Goal: Transaction & Acquisition: Purchase product/service

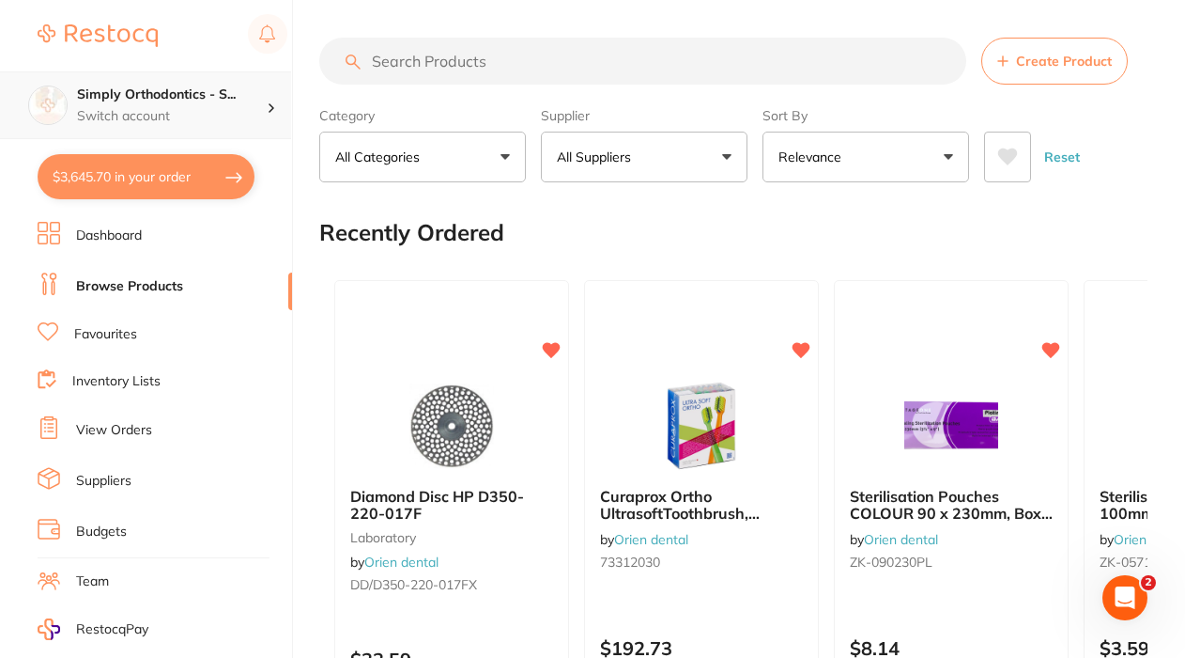
click at [193, 116] on p "Switch account" at bounding box center [172, 116] width 190 height 19
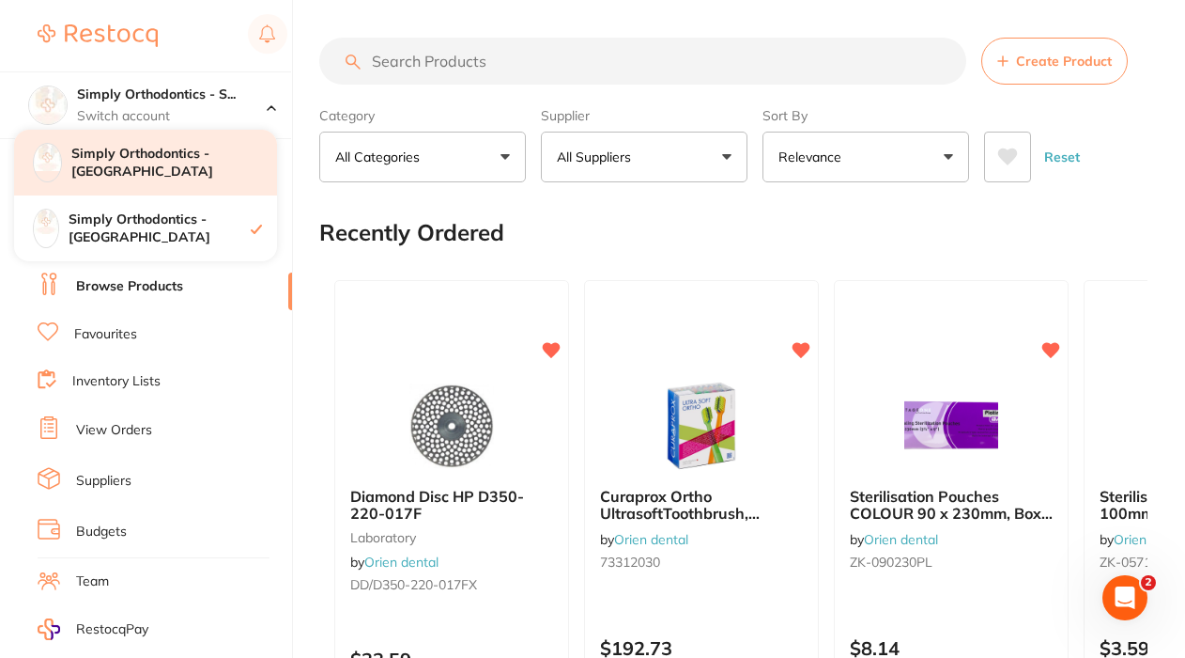
click at [155, 158] on h4 "Simply Orthodontics - [GEOGRAPHIC_DATA]" at bounding box center [174, 163] width 206 height 37
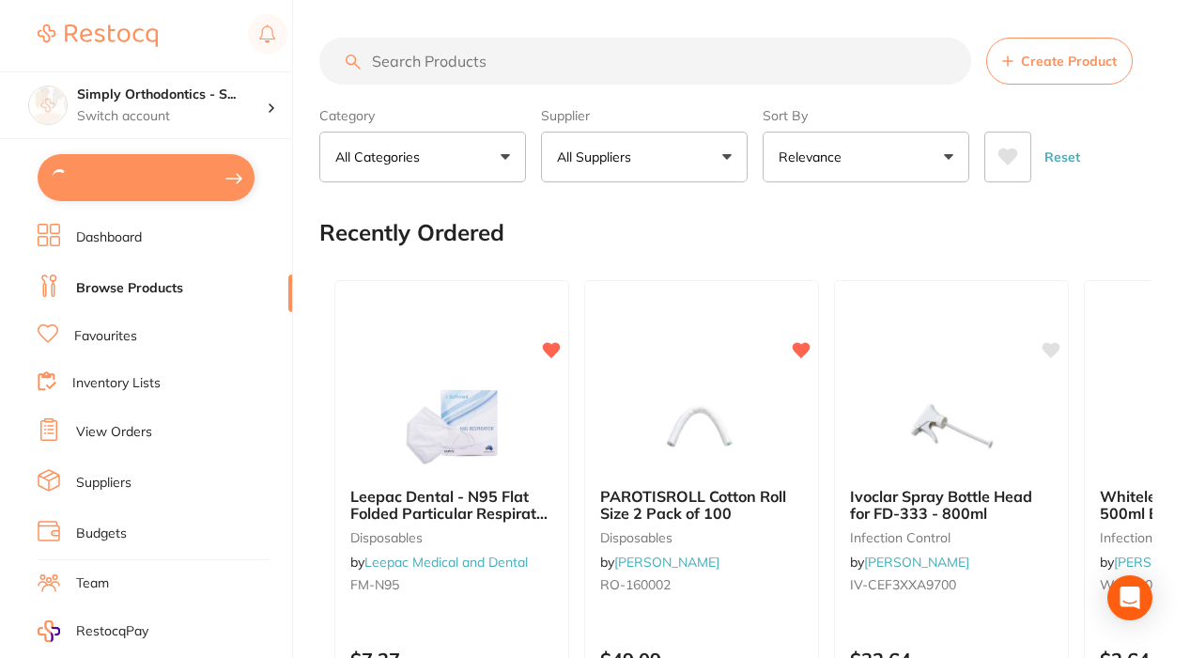
type textarea "Deliver to [GEOGRAPHIC_DATA]"
type input "1"
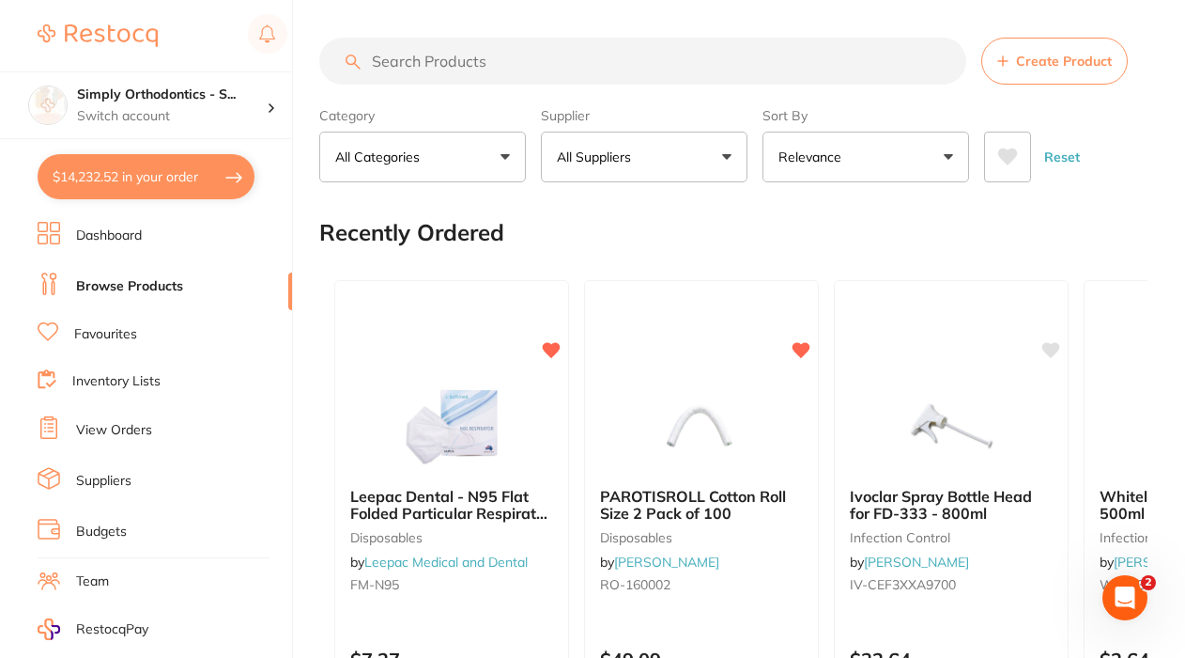
click at [124, 422] on link "View Orders" at bounding box center [114, 430] width 76 height 19
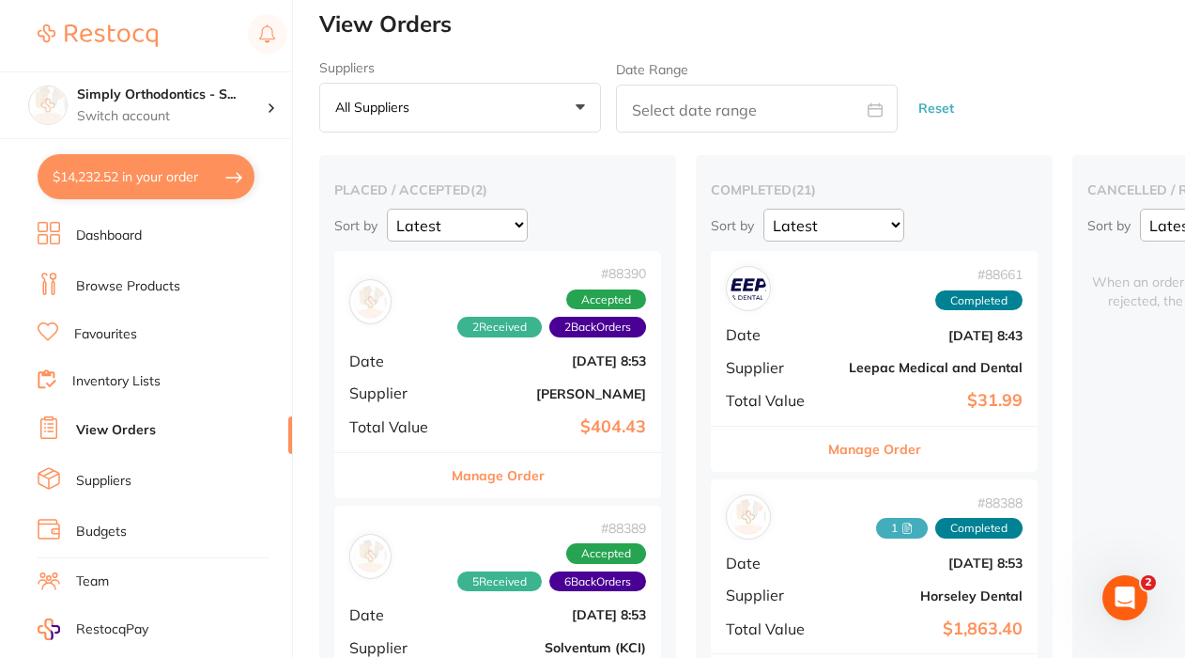
scroll to position [13, 0]
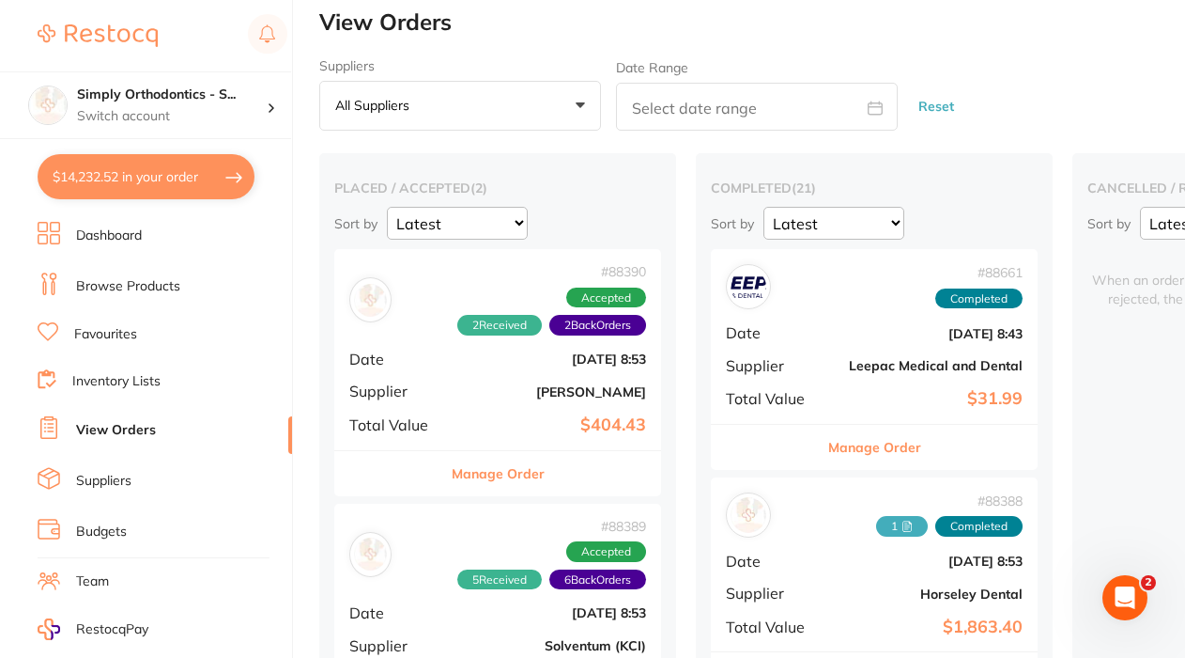
click at [116, 328] on link "Favourites" at bounding box center [105, 334] width 63 height 19
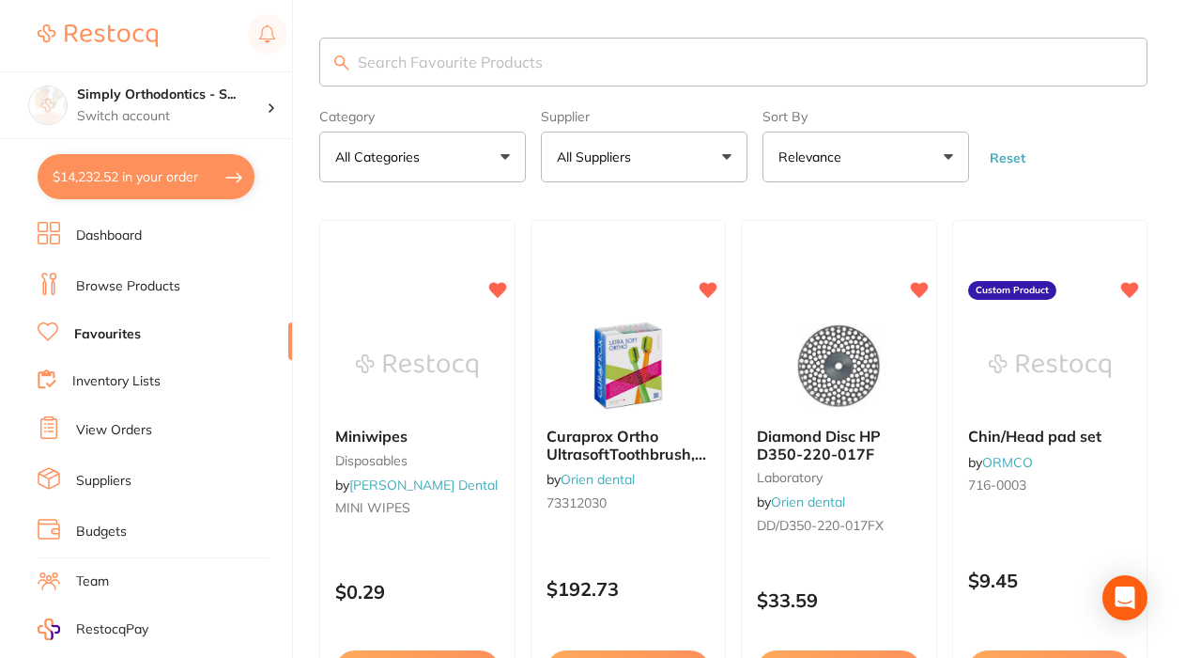
click at [142, 169] on button "$14,232.52 in your order" at bounding box center [146, 176] width 217 height 45
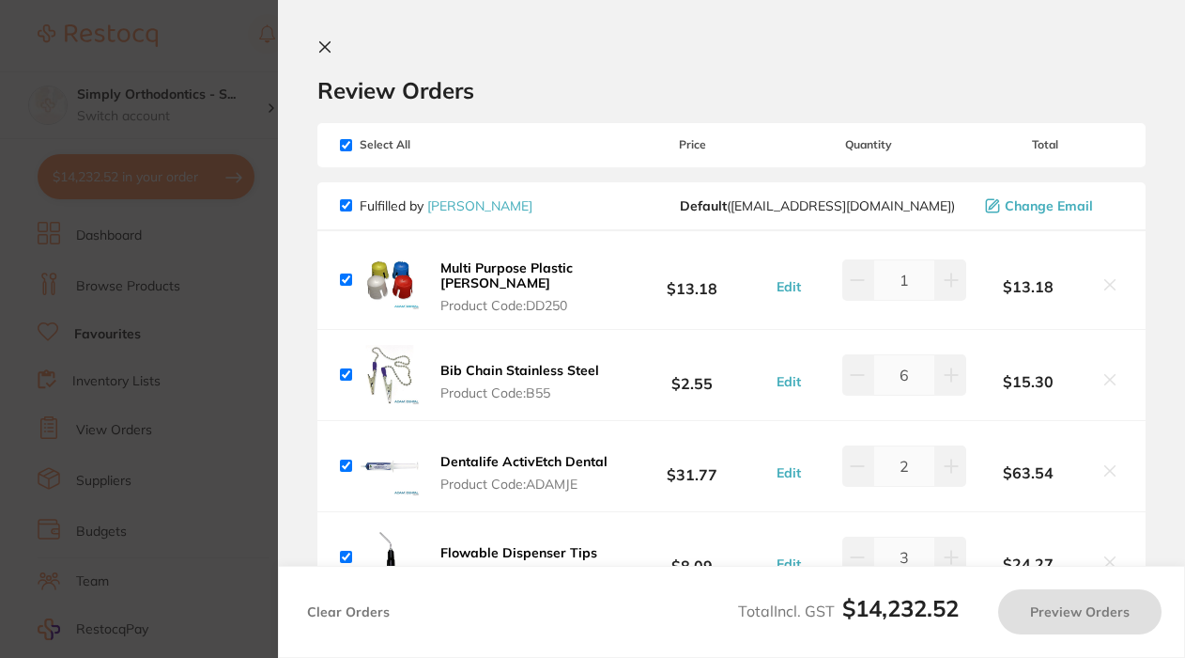
checkbox input "true"
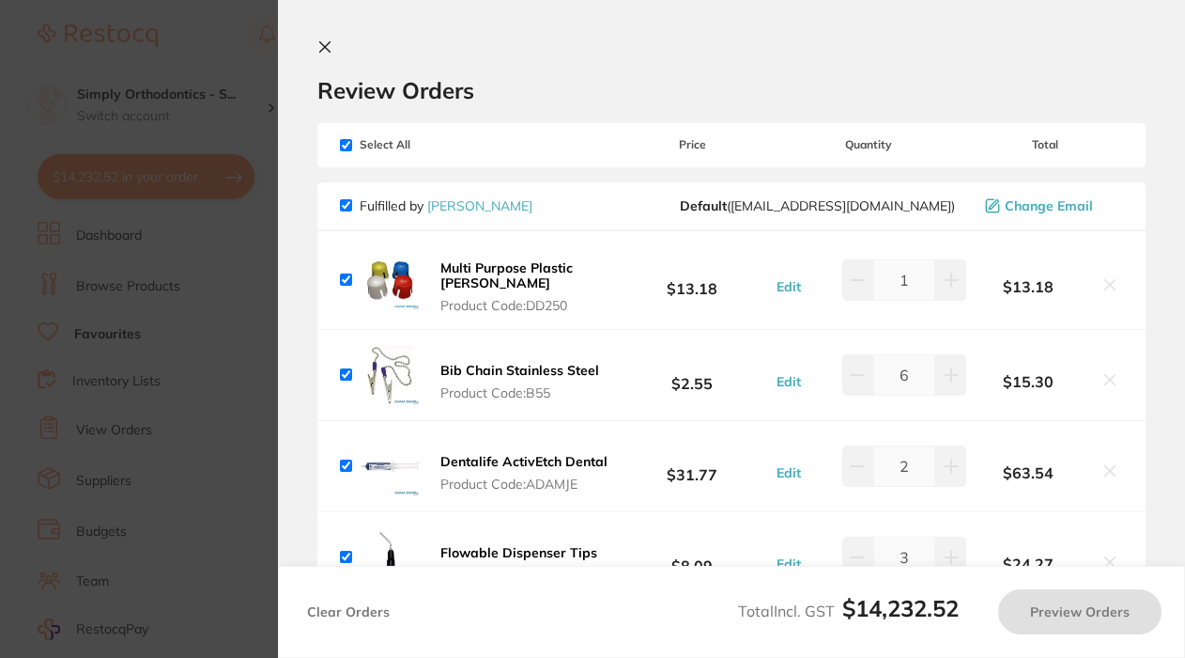
checkbox input "true"
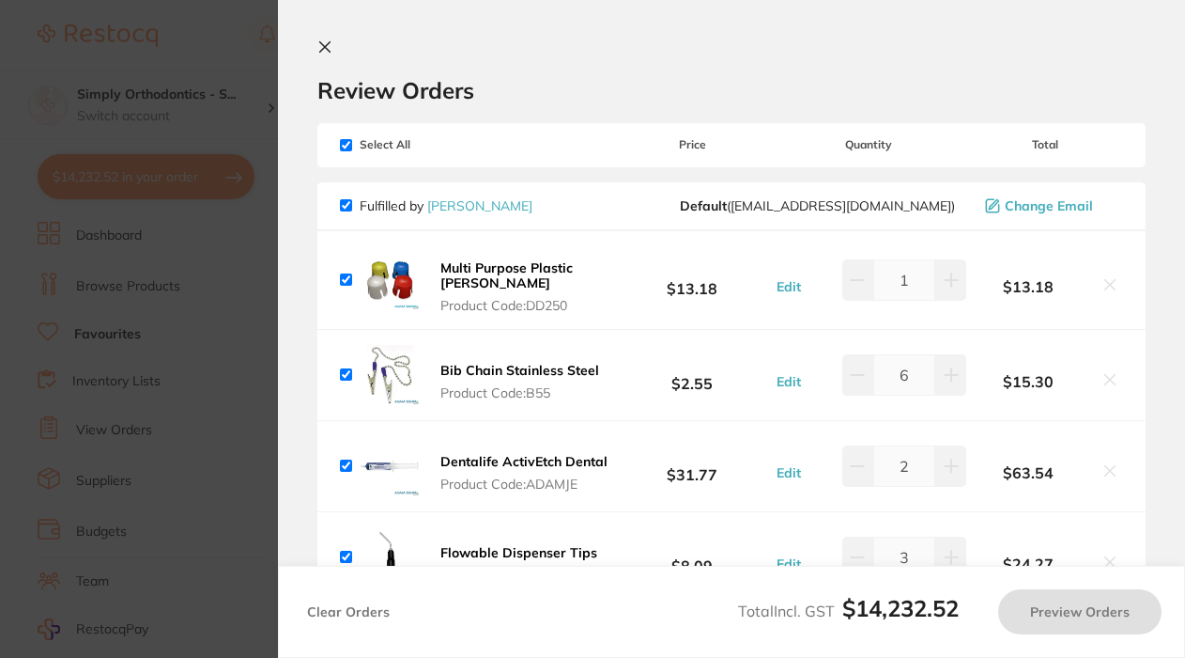
checkbox input "true"
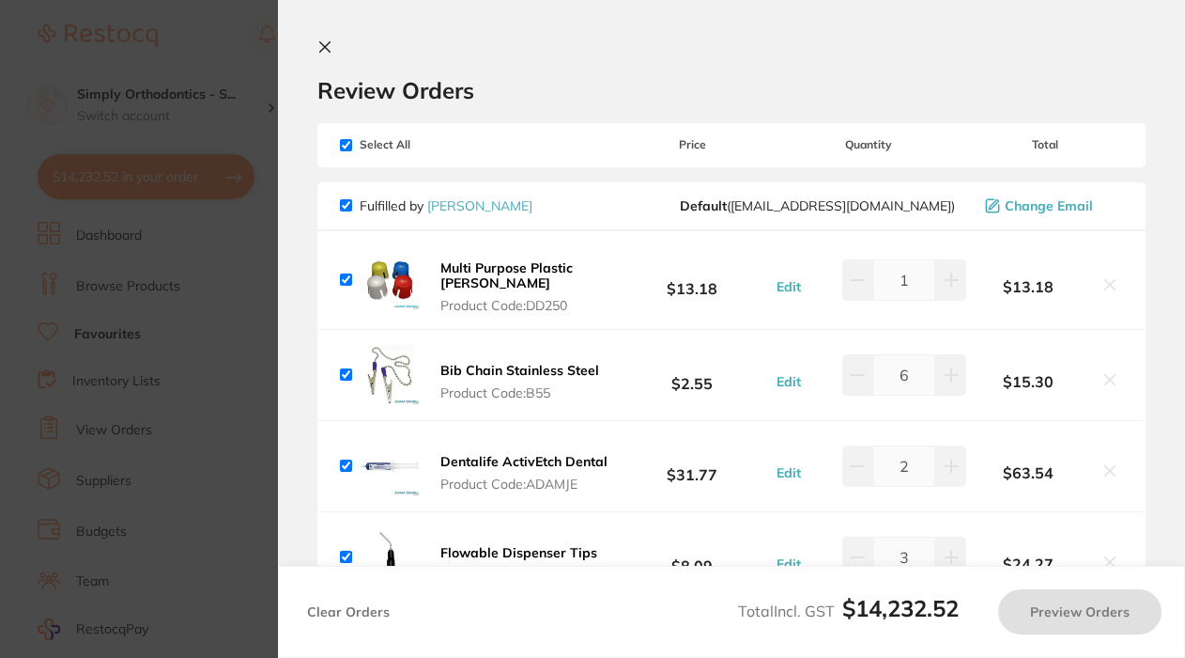
checkbox input "true"
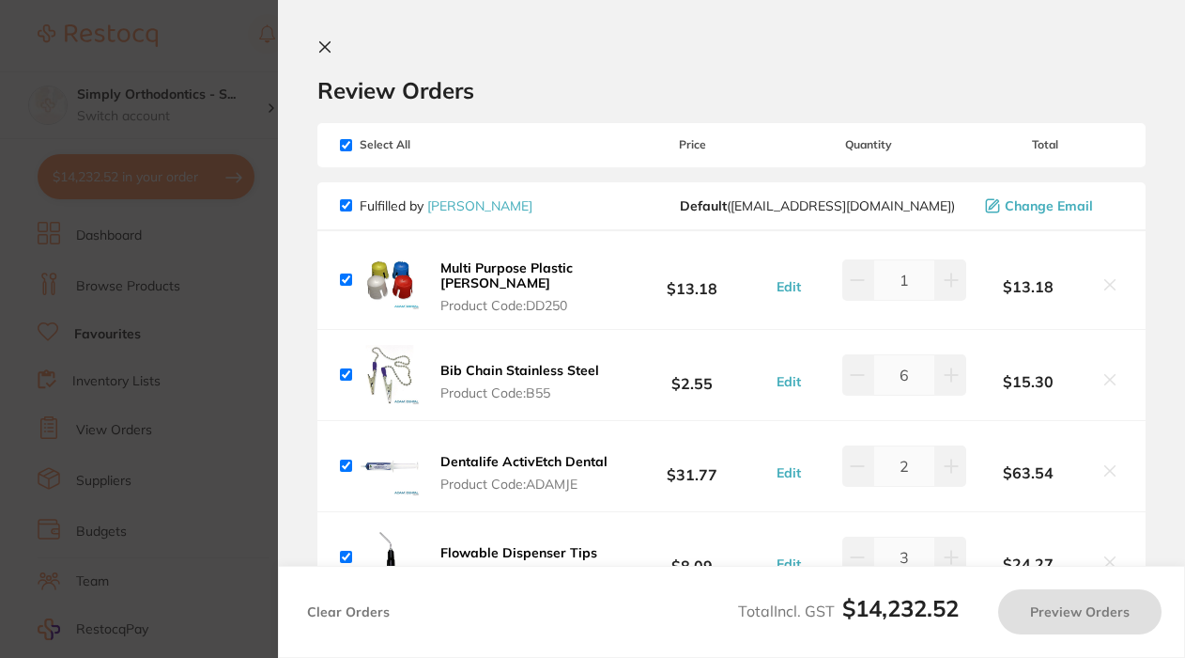
checkbox input "true"
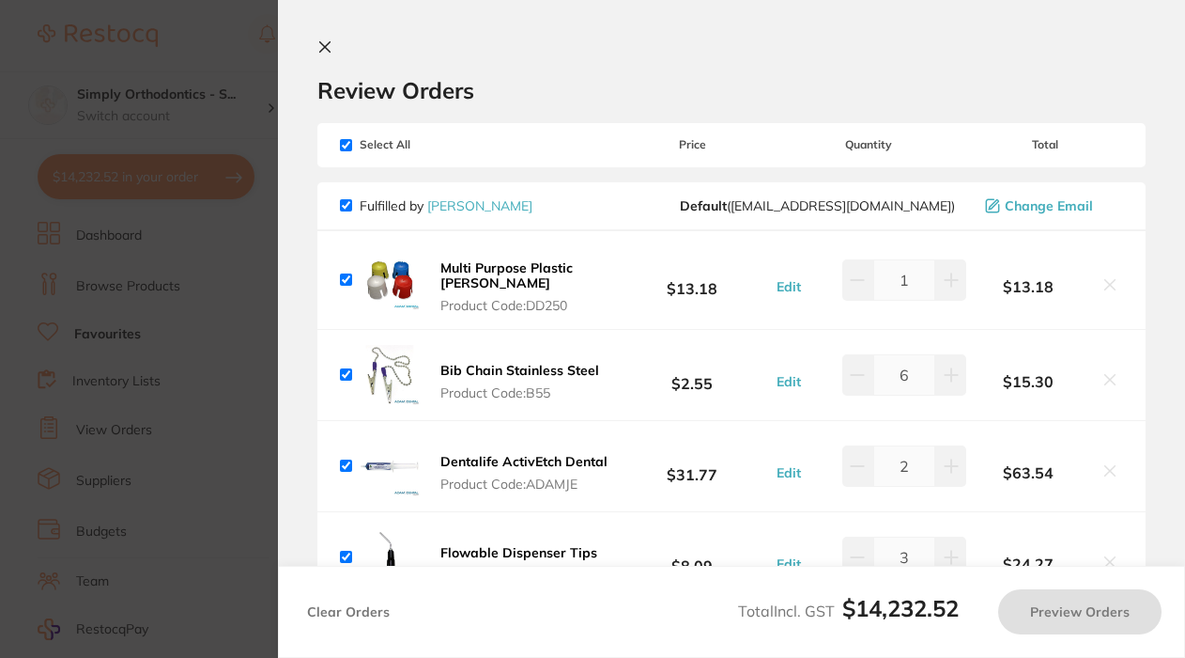
checkbox input "true"
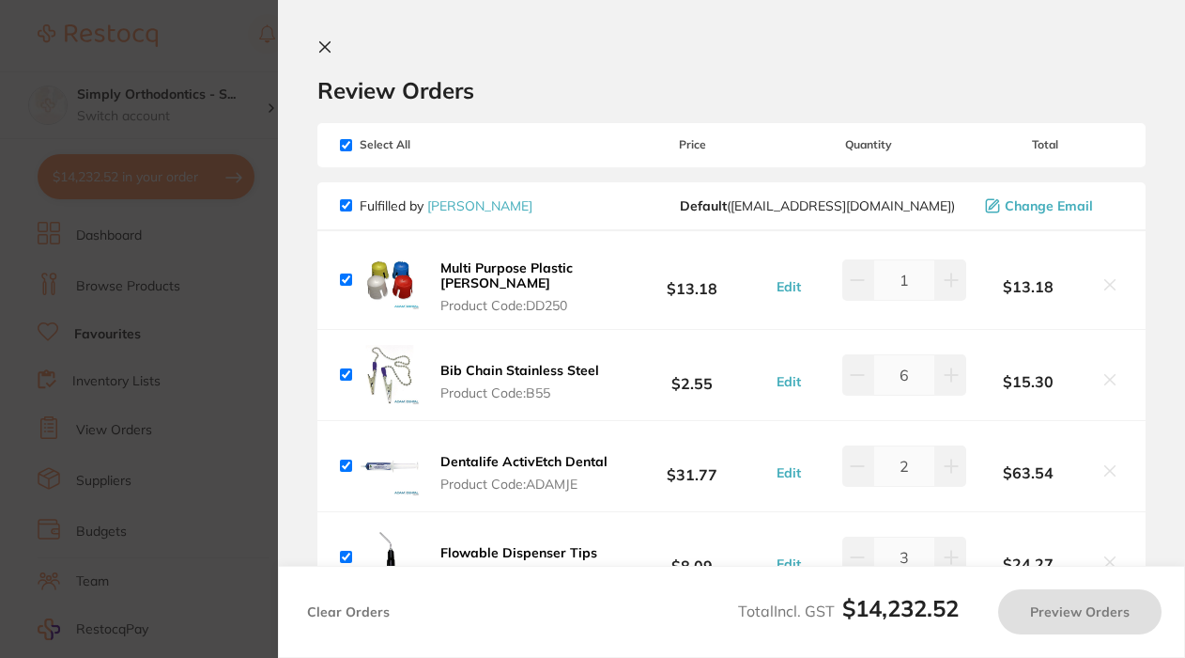
checkbox input "true"
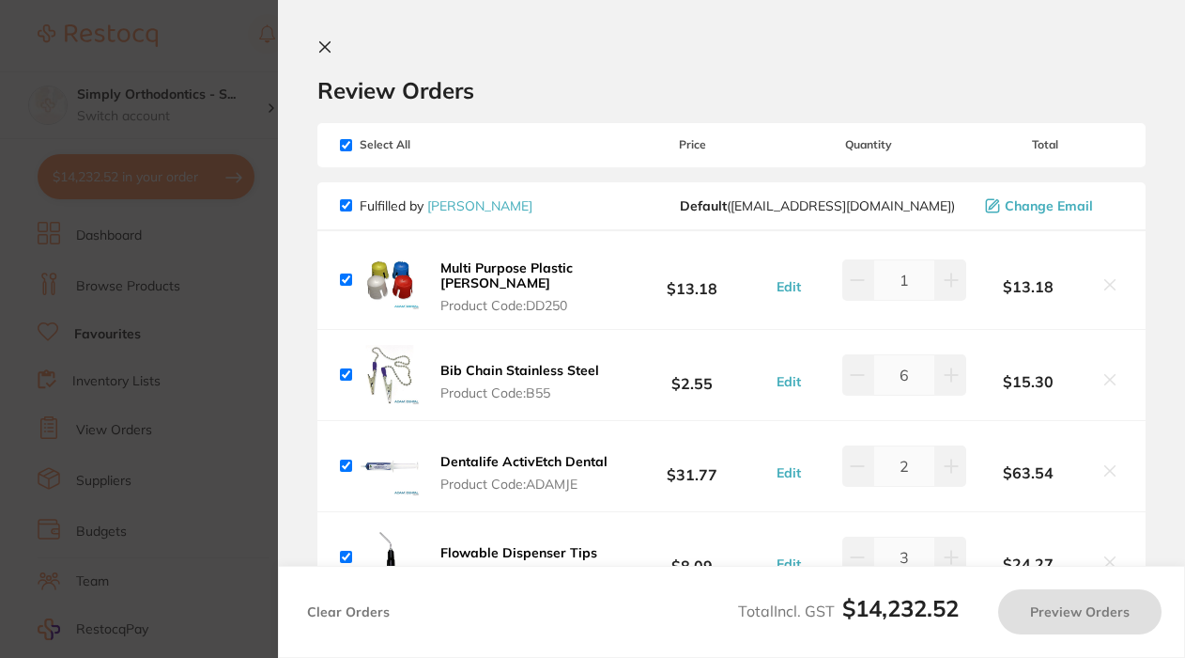
checkbox input "true"
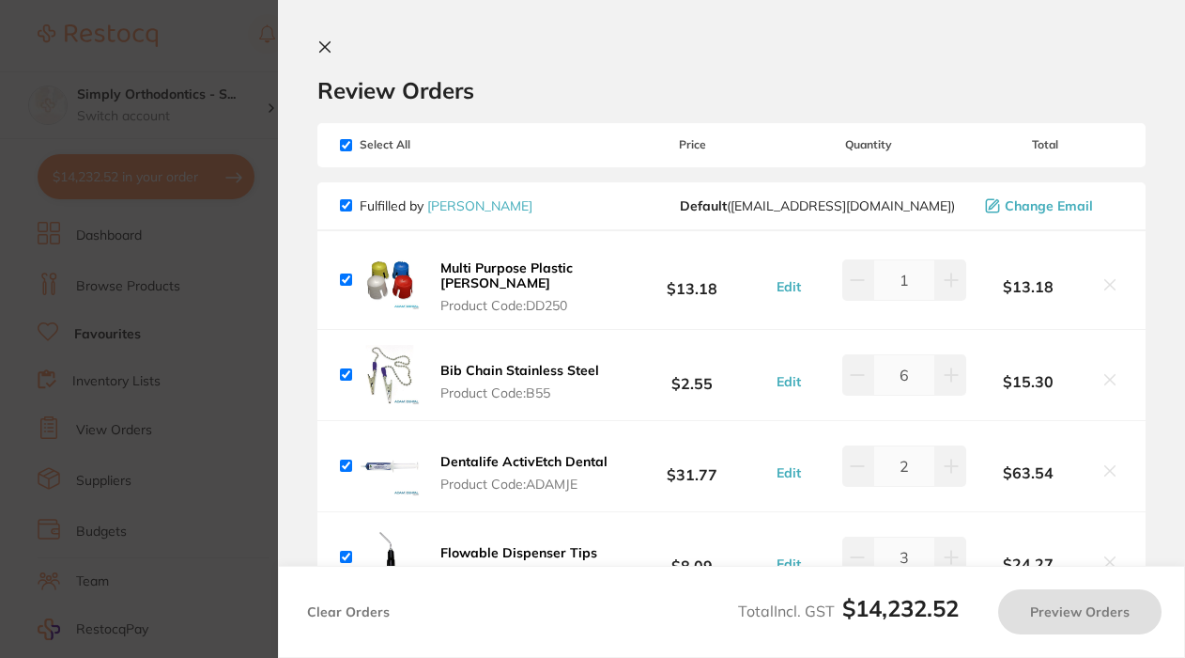
checkbox input "true"
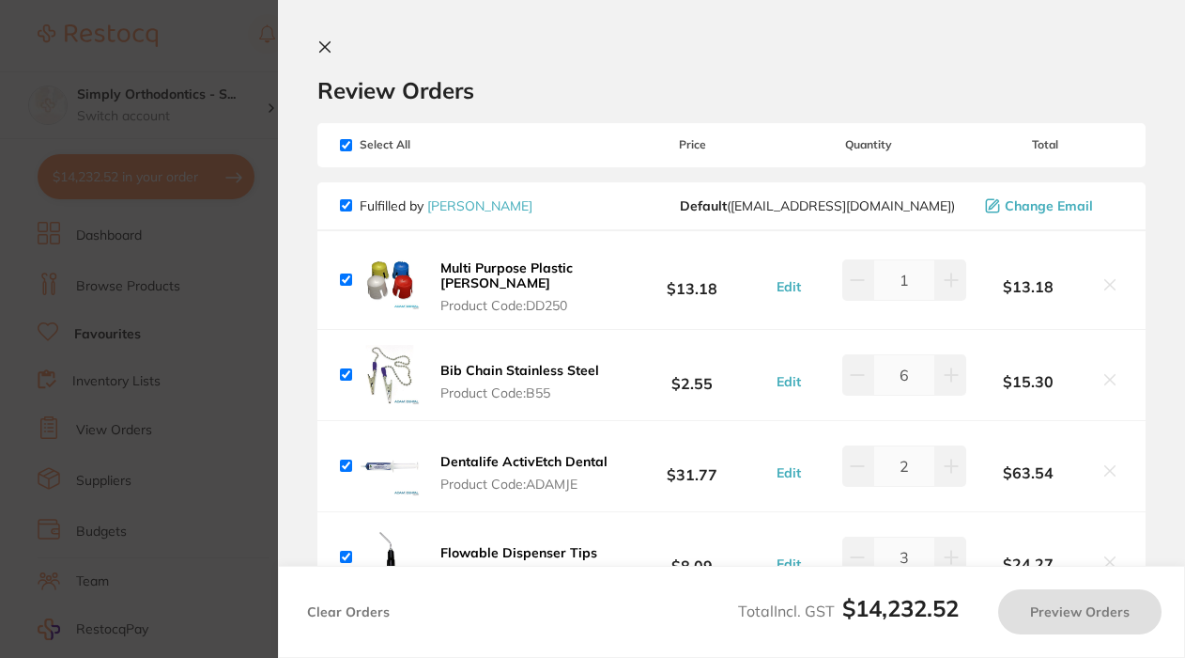
checkbox input "true"
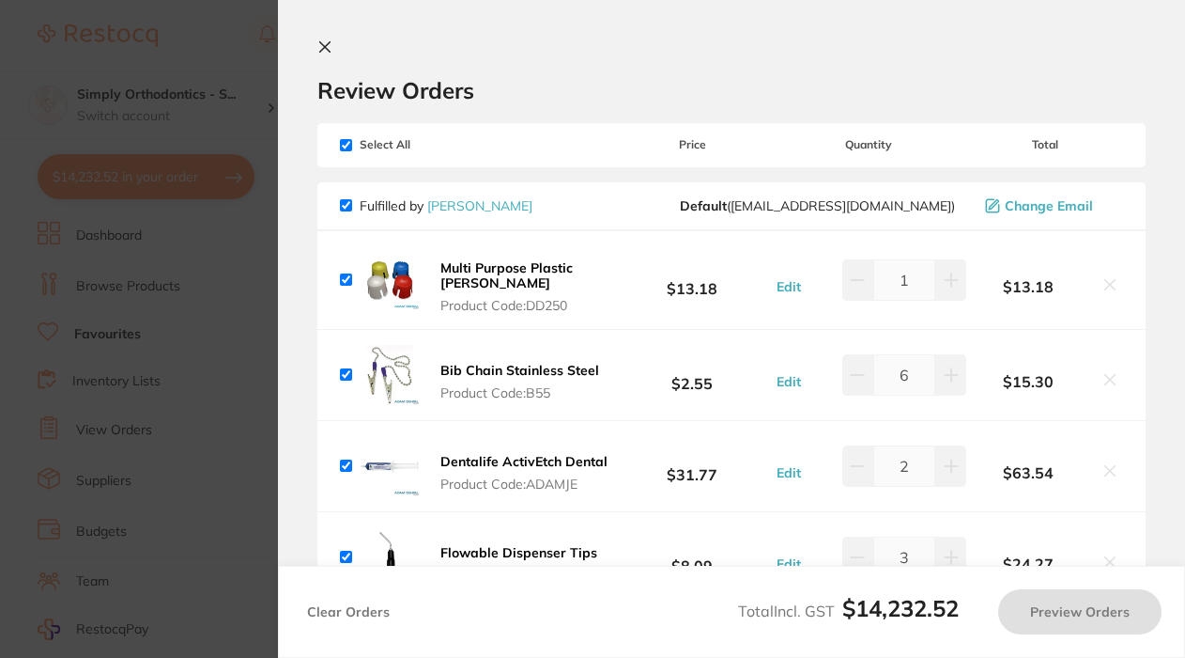
checkbox input "true"
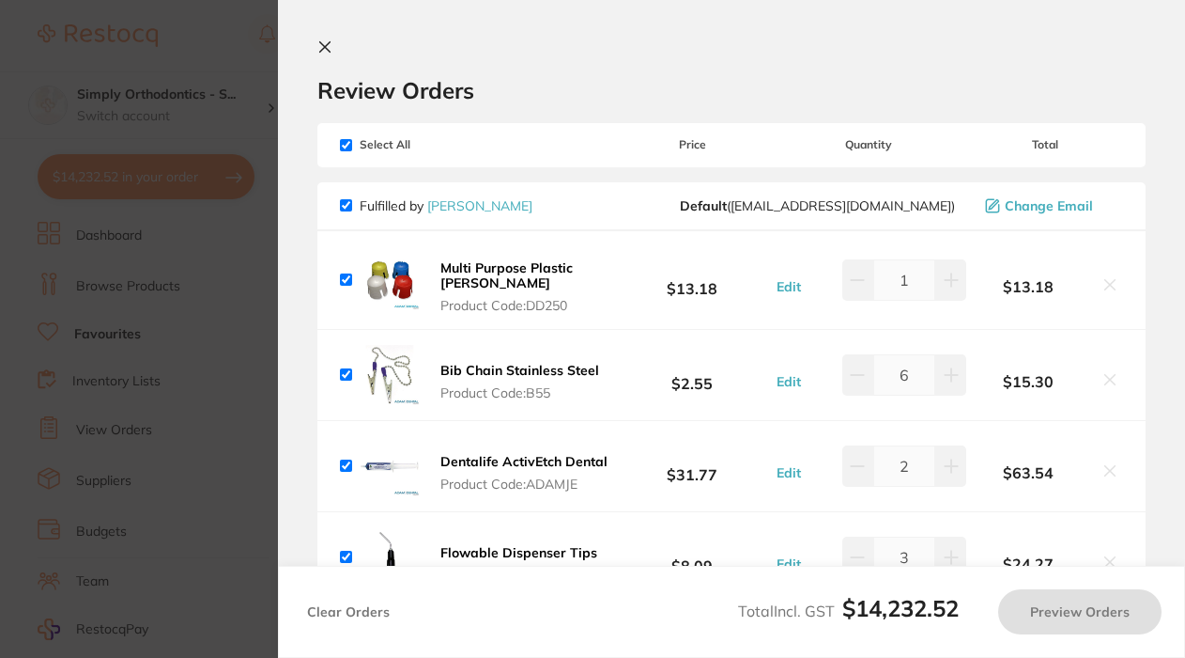
checkbox input "true"
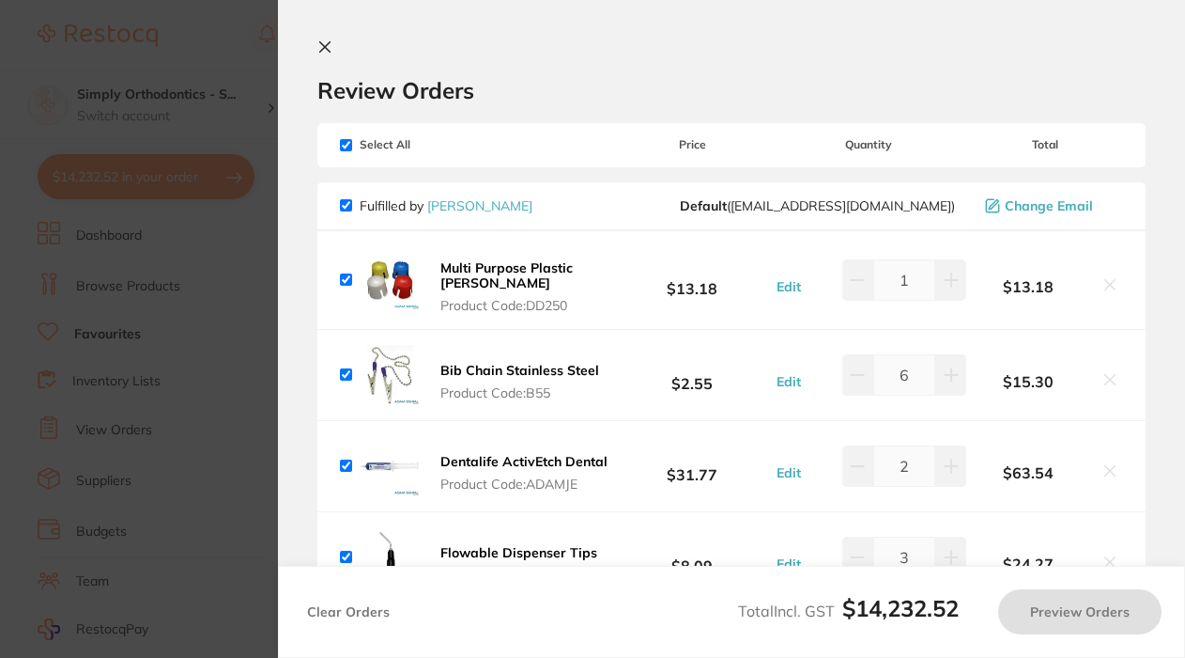
checkbox input "true"
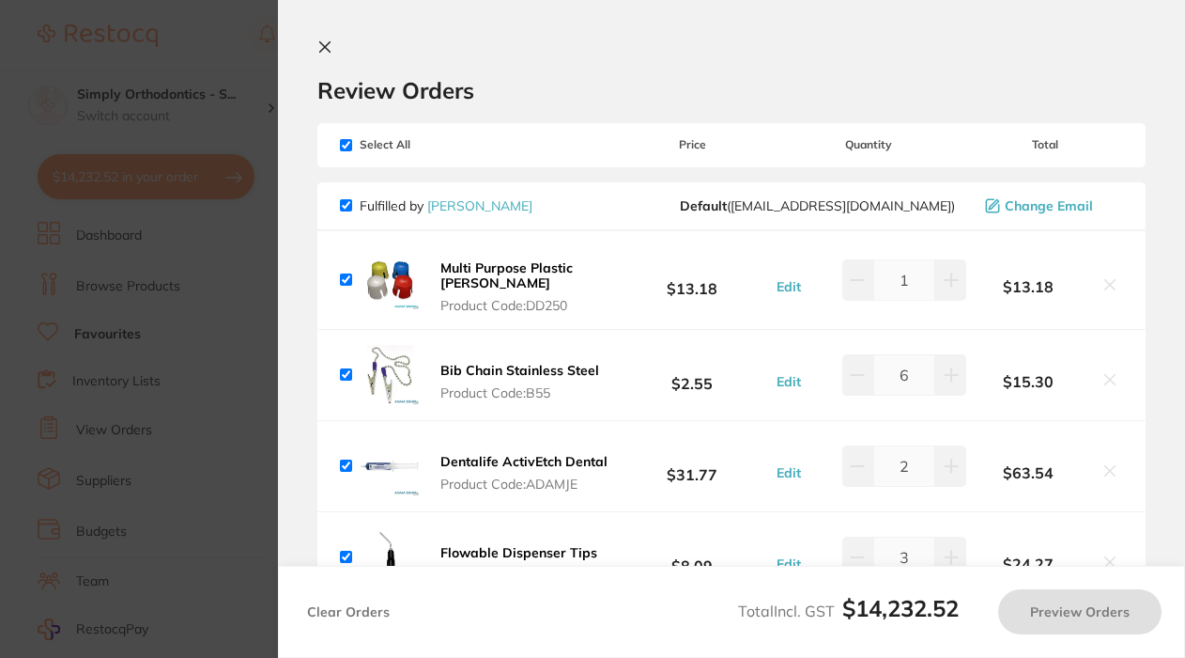
checkbox input "true"
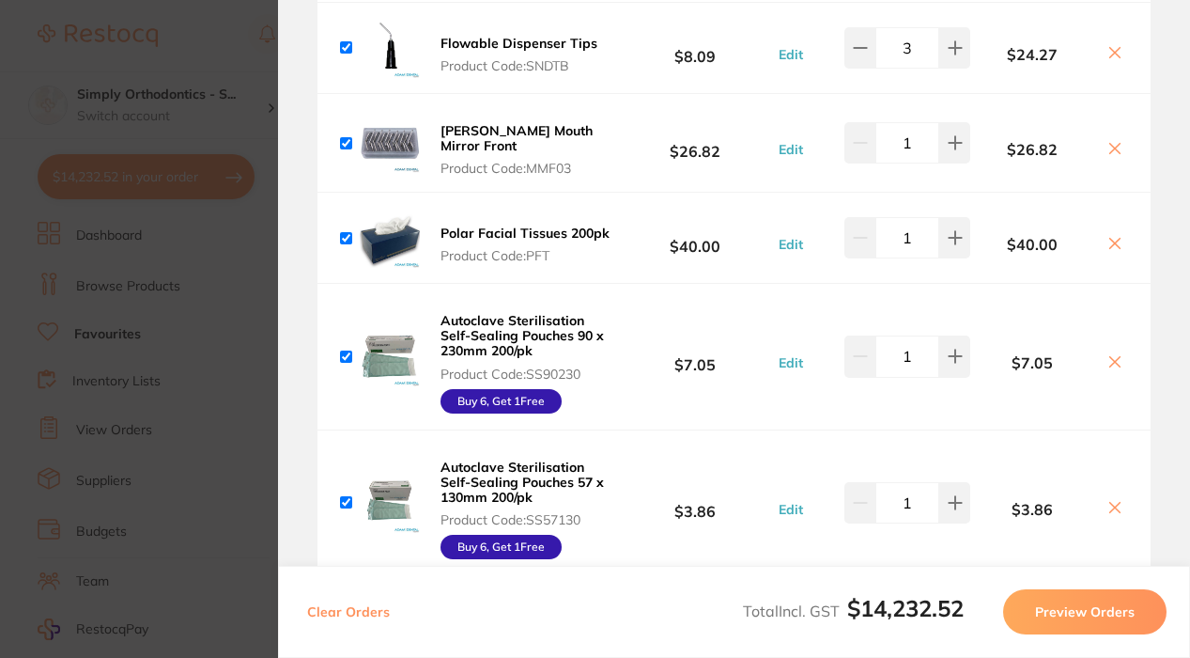
scroll to position [525, 0]
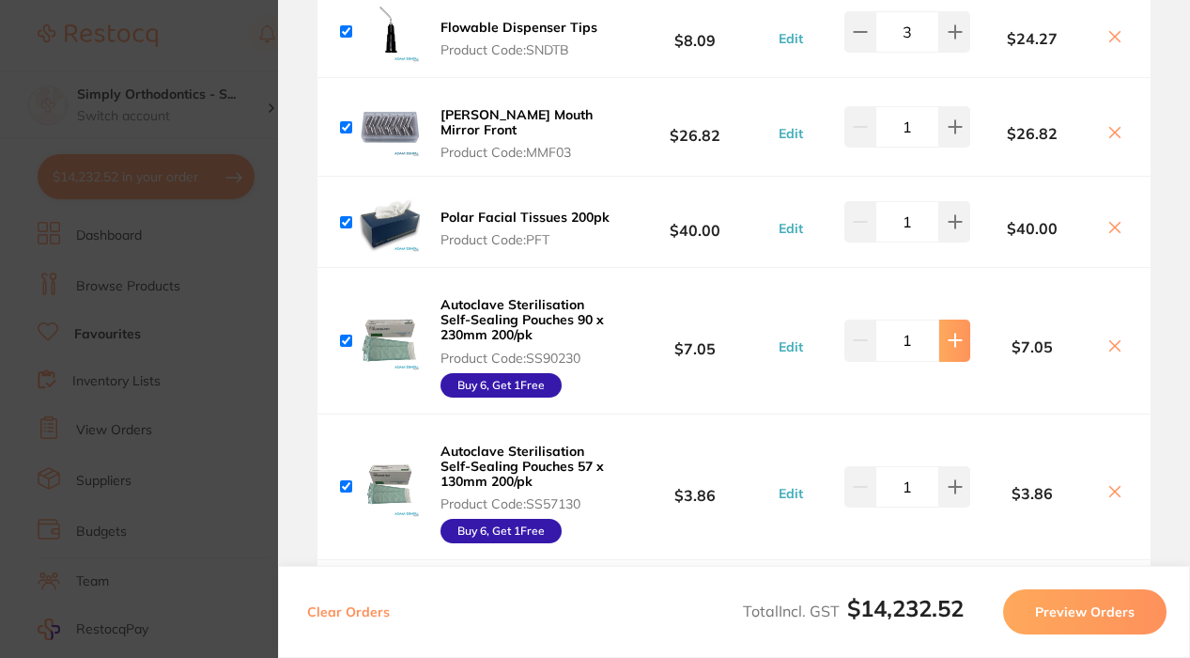
click at [958, 338] on icon at bounding box center [955, 340] width 12 height 12
type input "3"
click at [953, 490] on icon at bounding box center [955, 486] width 15 height 15
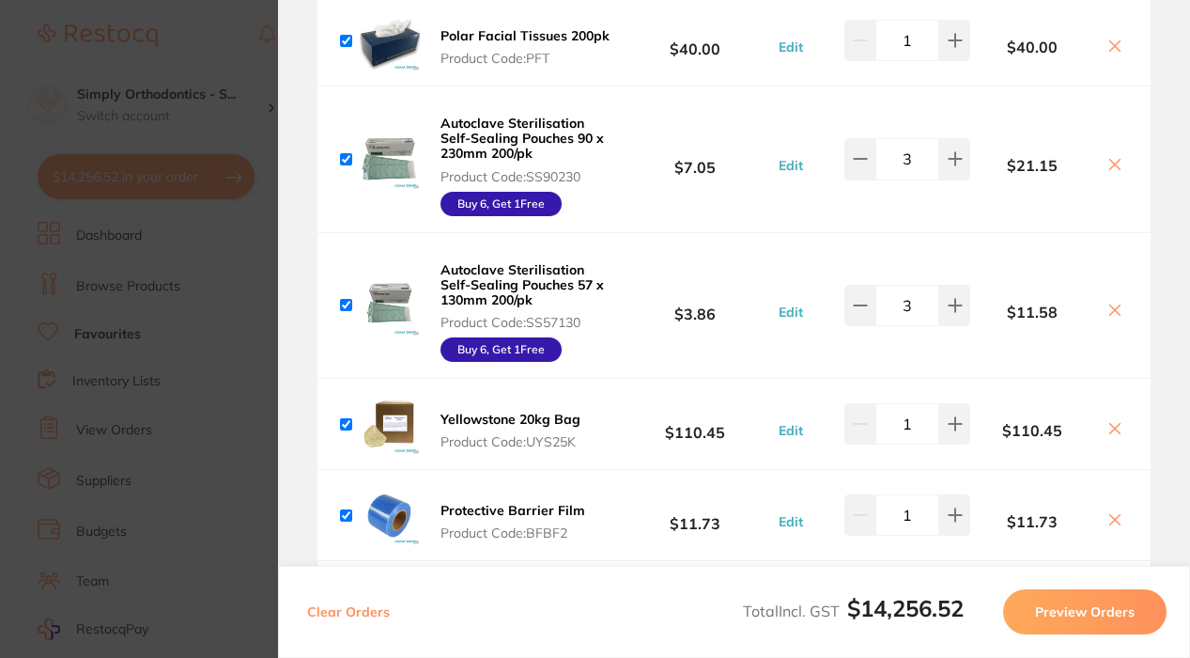
scroll to position [708, 0]
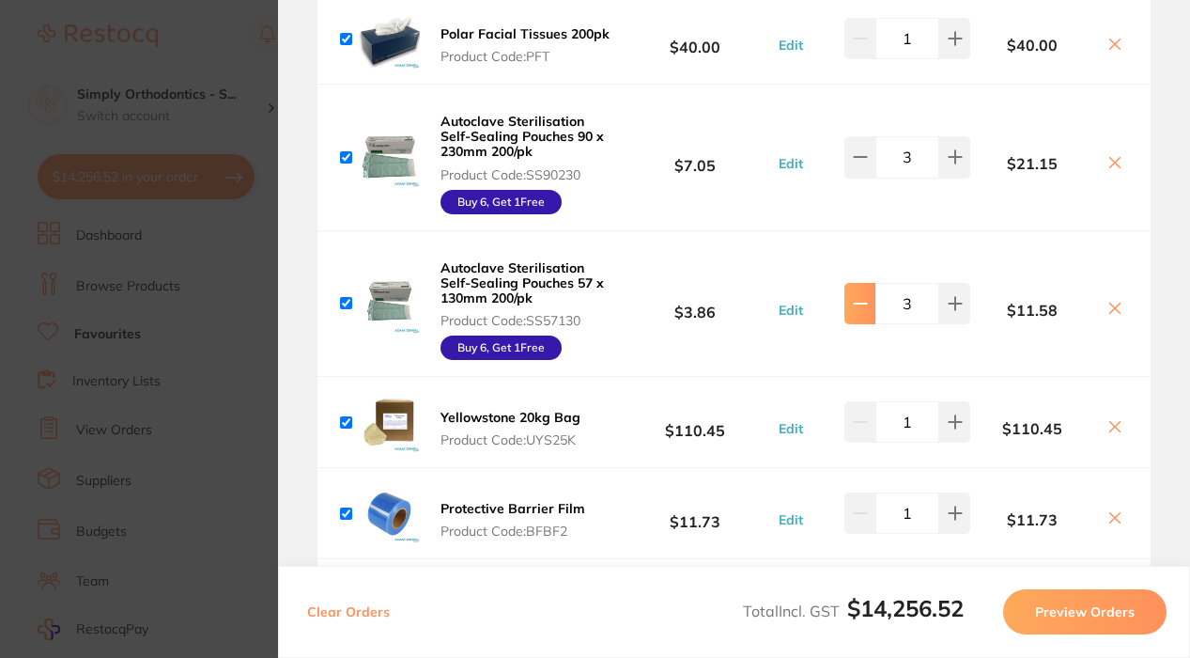
click at [860, 310] on icon at bounding box center [860, 303] width 15 height 15
type input "2"
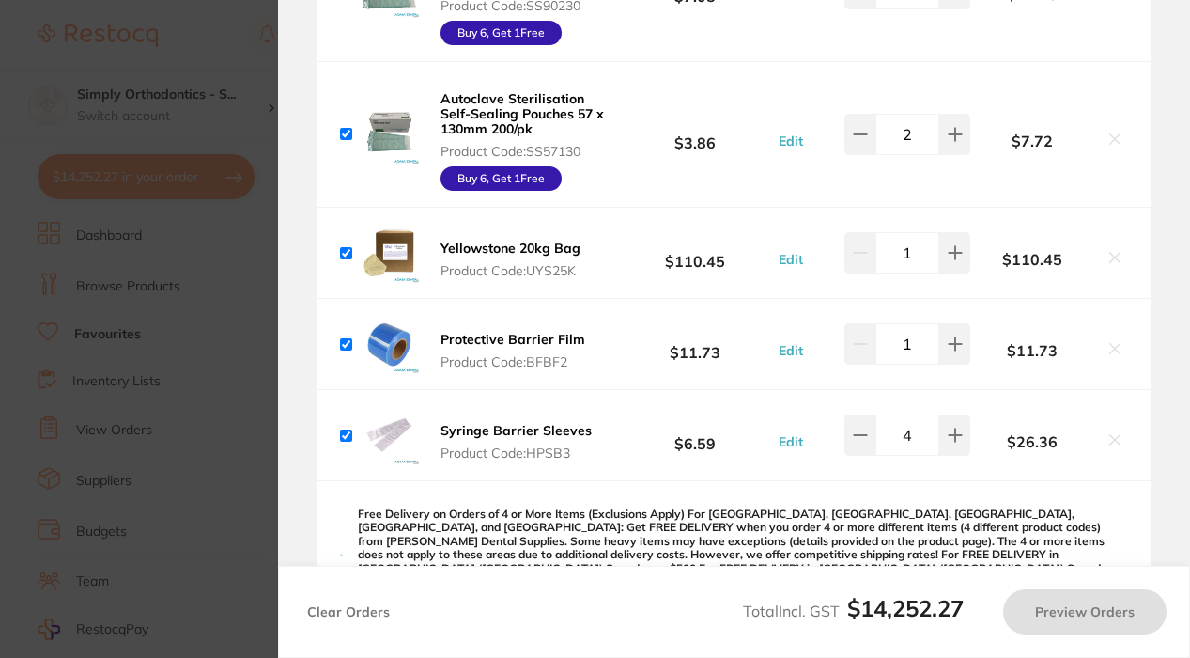
scroll to position [878, 0]
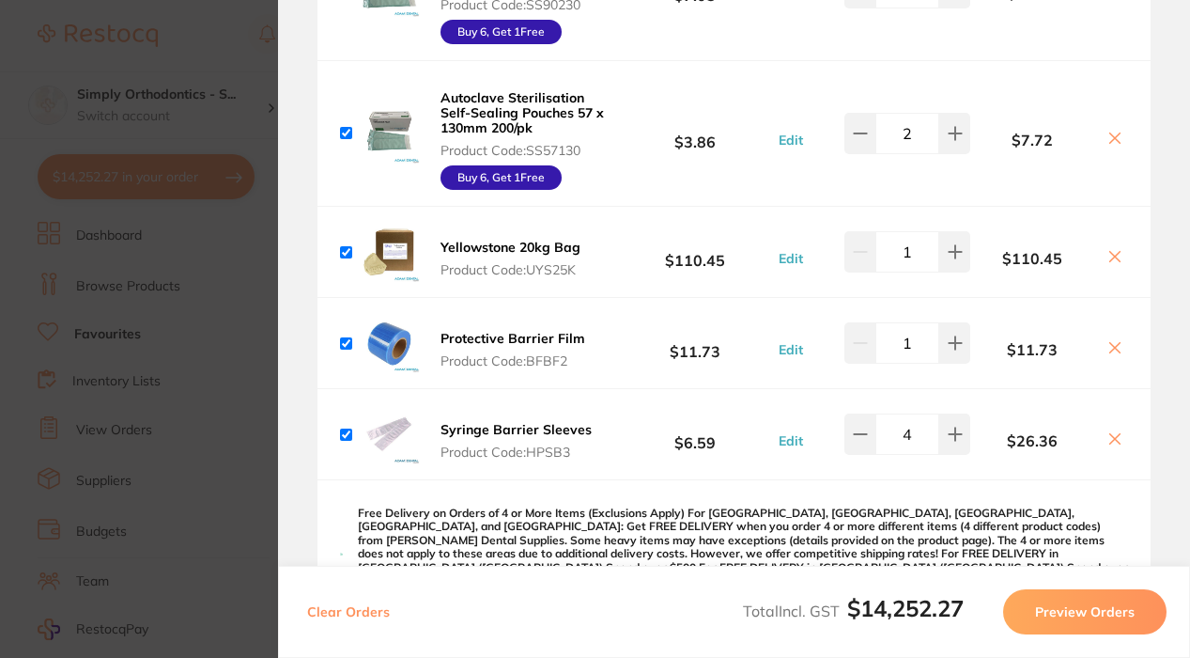
click at [1110, 351] on icon at bounding box center [1115, 348] width 10 height 10
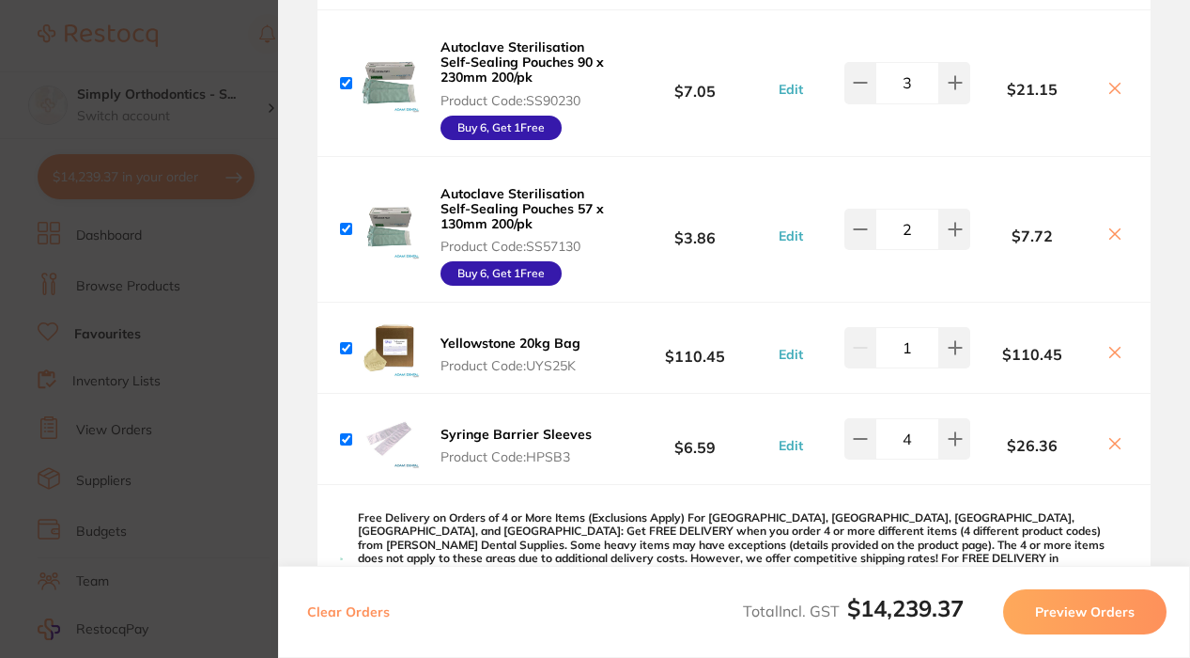
checkbox input "true"
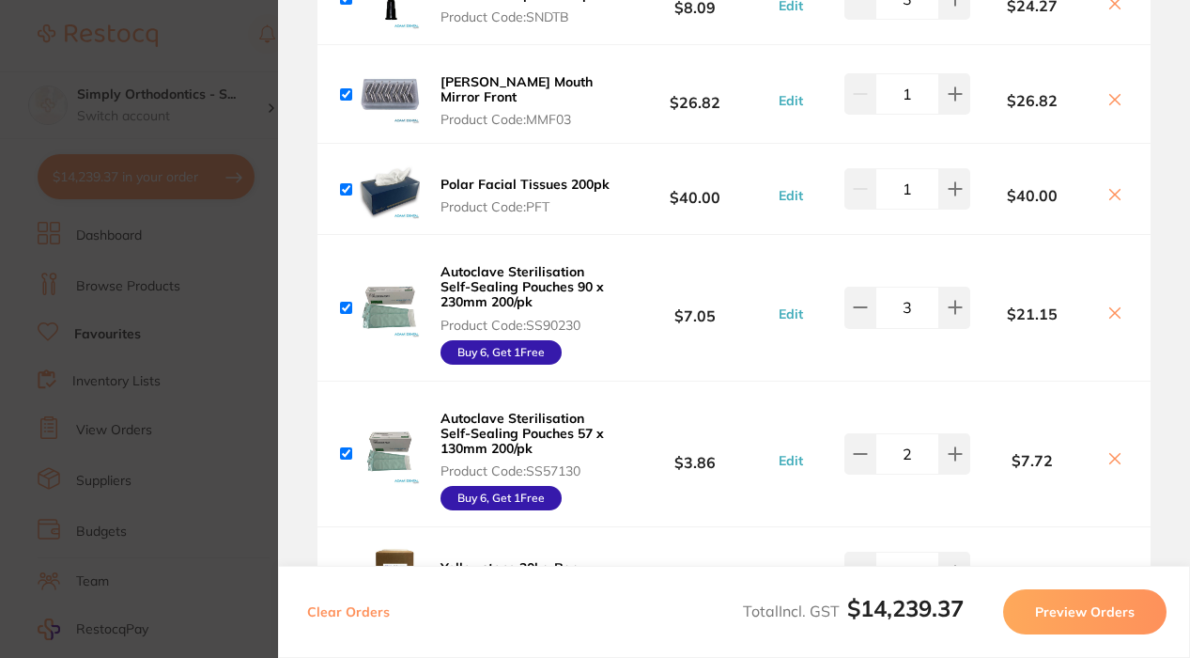
scroll to position [557, 0]
click at [147, 277] on section "Update RRP Set your pre negotiated price for this item. Item Agreed RRP (excl. …" at bounding box center [595, 329] width 1190 height 658
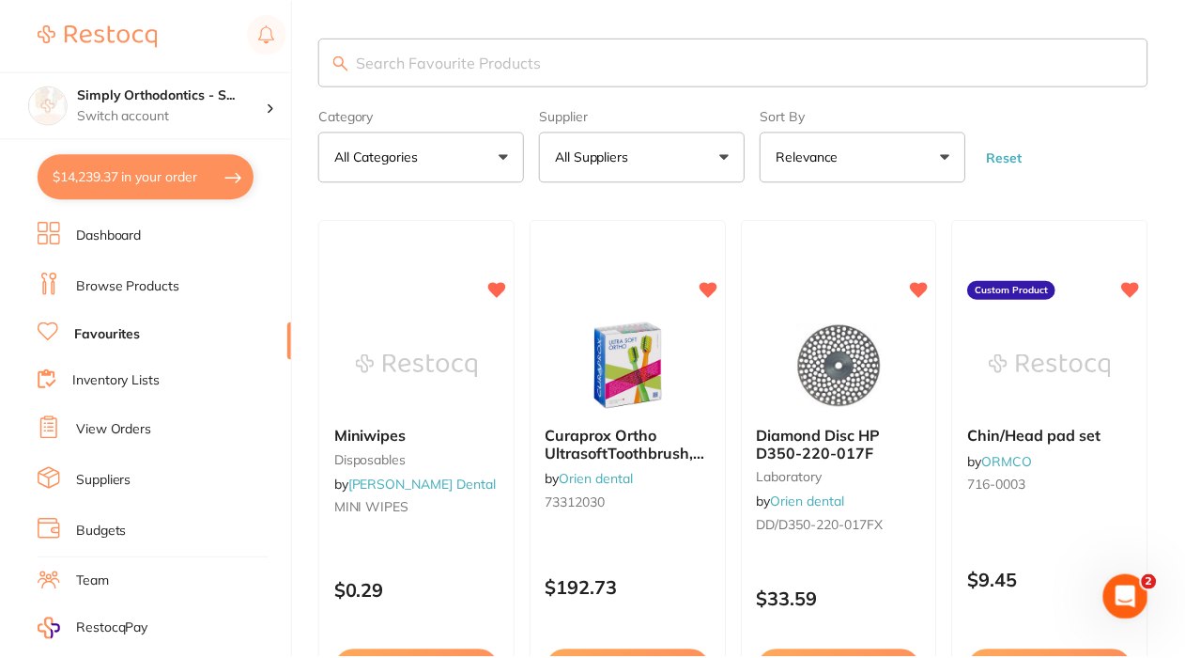
scroll to position [13, 0]
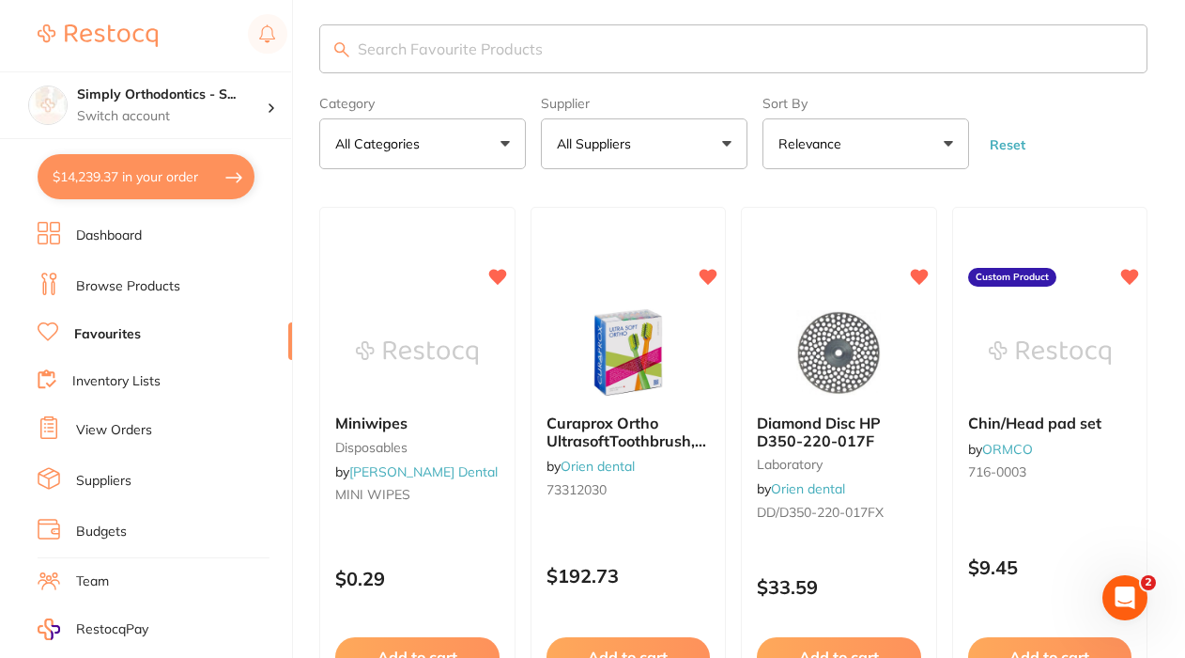
click at [655, 156] on button "All Suppliers" at bounding box center [644, 143] width 207 height 51
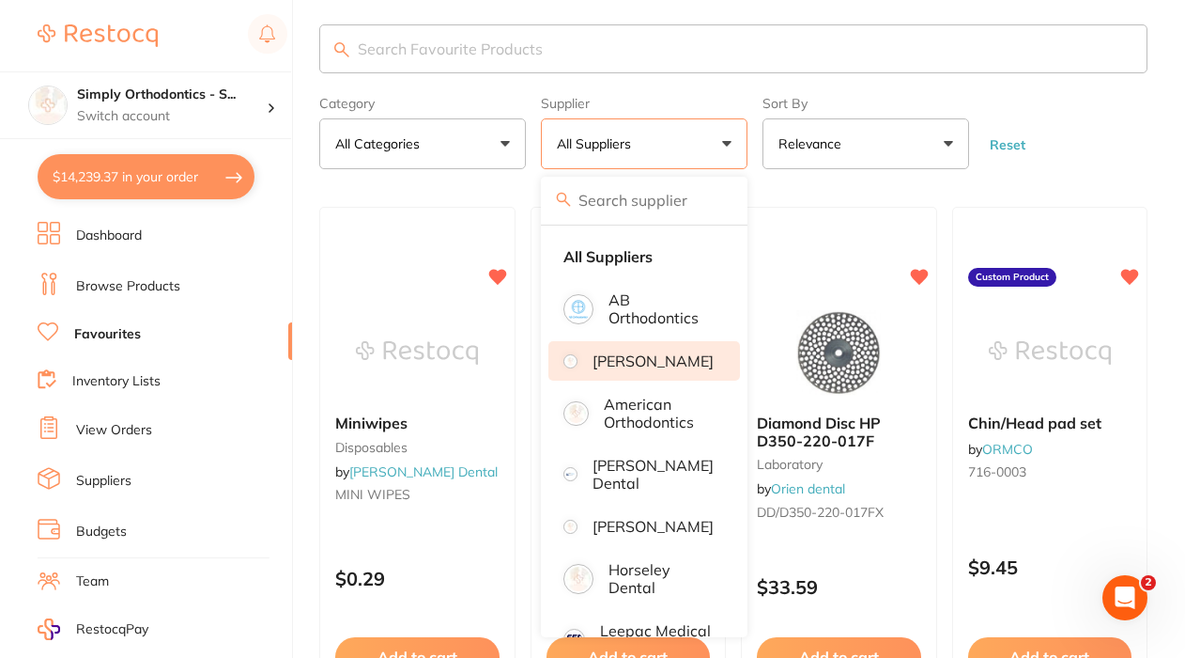
click at [650, 369] on p "[PERSON_NAME]" at bounding box center [653, 360] width 121 height 17
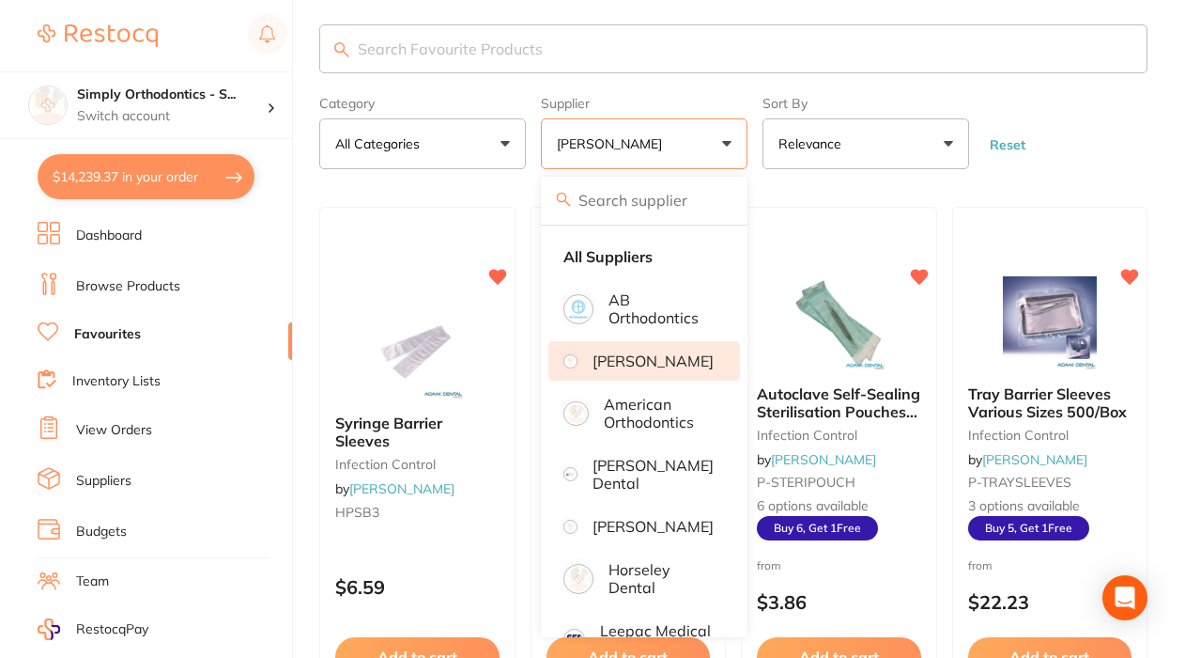
click at [1046, 164] on form "Category All Categories All Categories burs disposables finishing & polishing i…" at bounding box center [733, 128] width 829 height 81
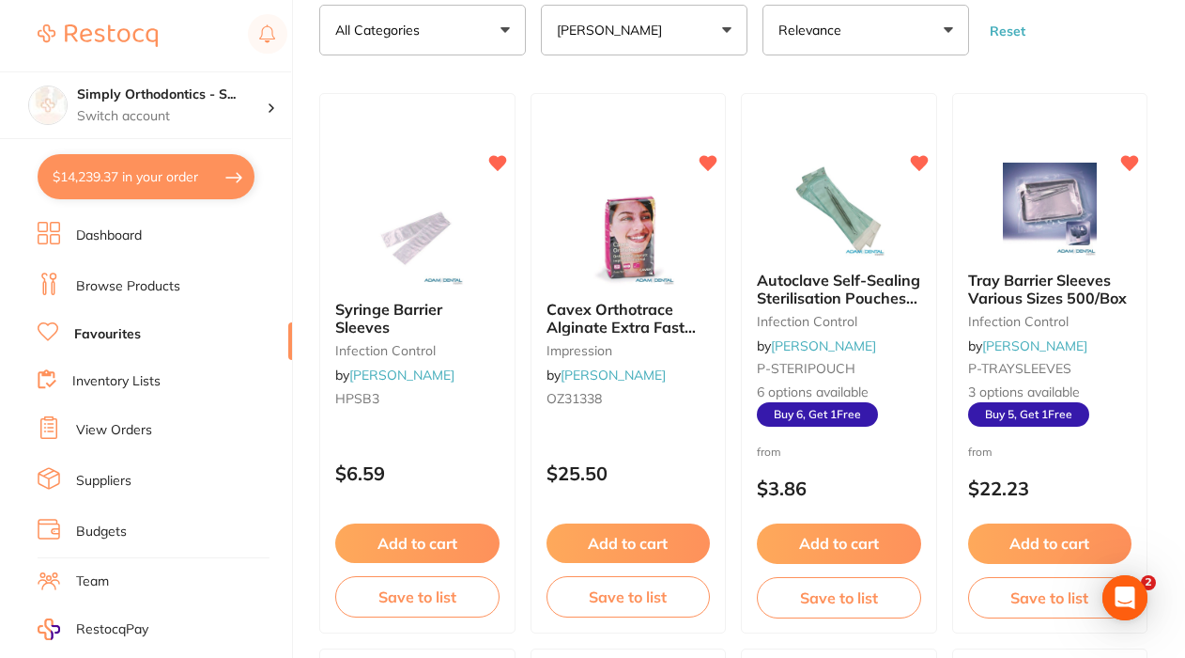
scroll to position [0, 0]
click at [845, 268] on div "Autoclave Self-Sealing Sterilisation Pouches 200/pk infection control by Adam D…" at bounding box center [839, 349] width 196 height 187
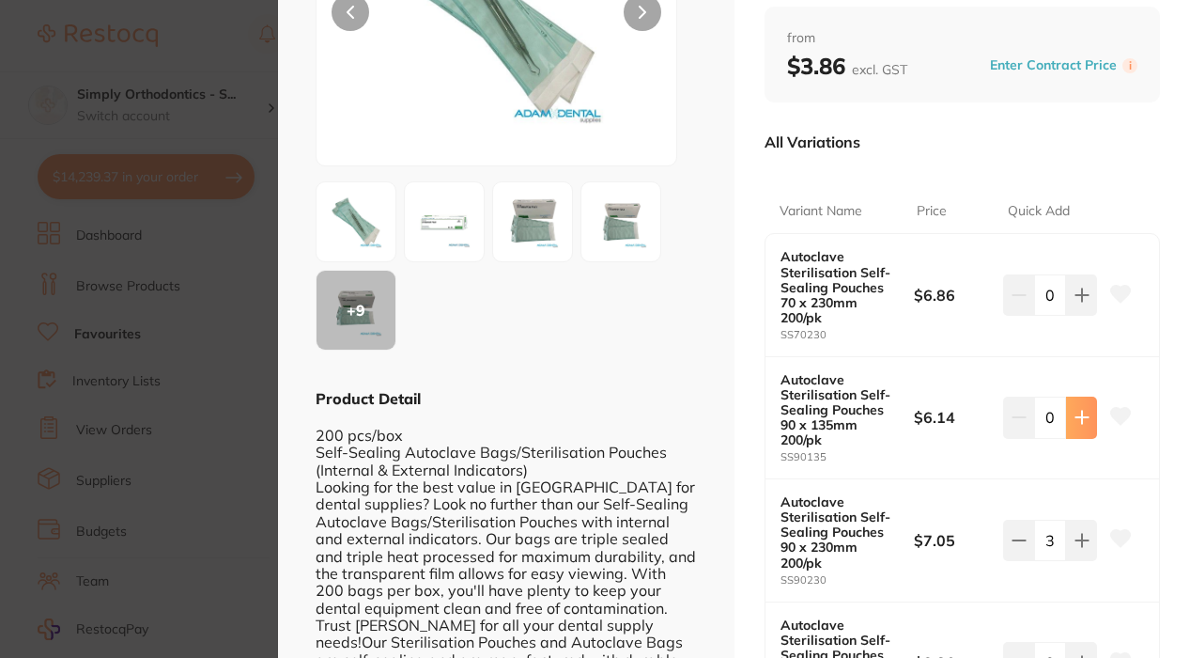
click at [1075, 410] on icon at bounding box center [1082, 417] width 15 height 15
type input "1"
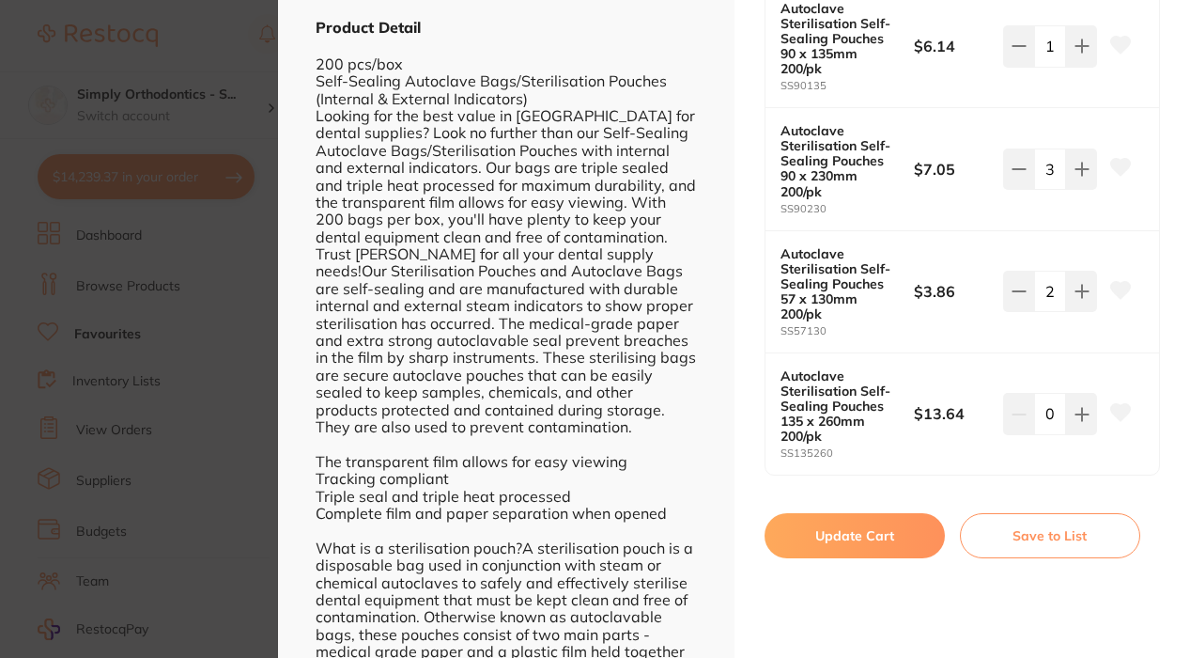
scroll to position [623, 0]
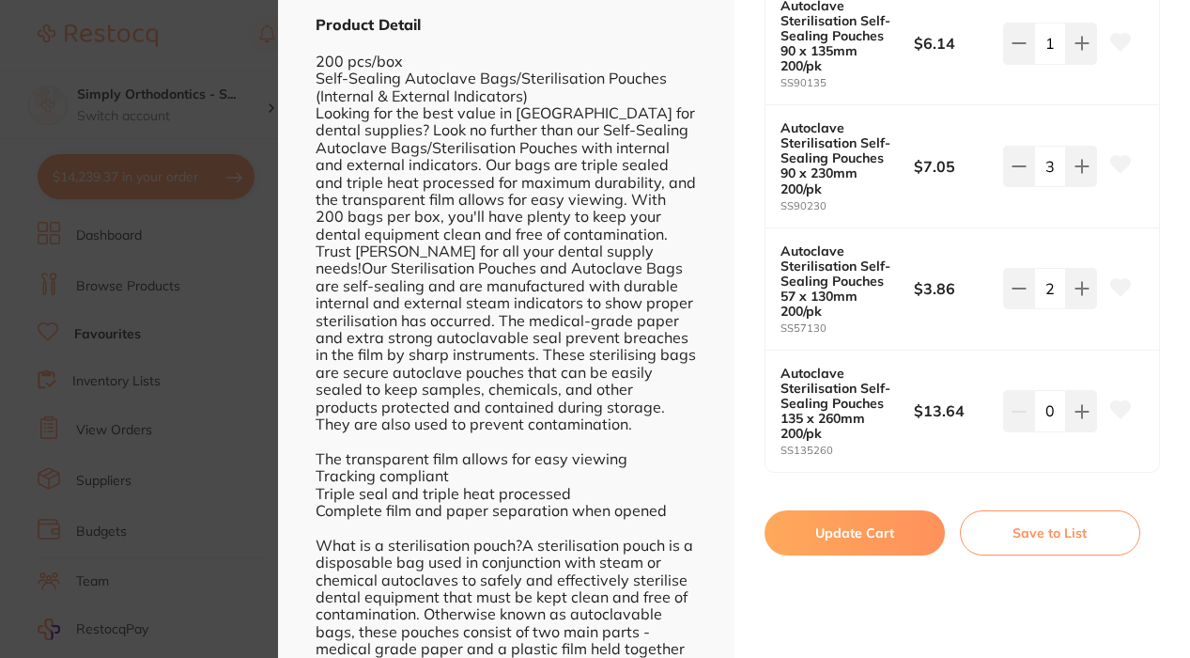
click at [844, 531] on button "Update Cart" at bounding box center [855, 532] width 180 height 45
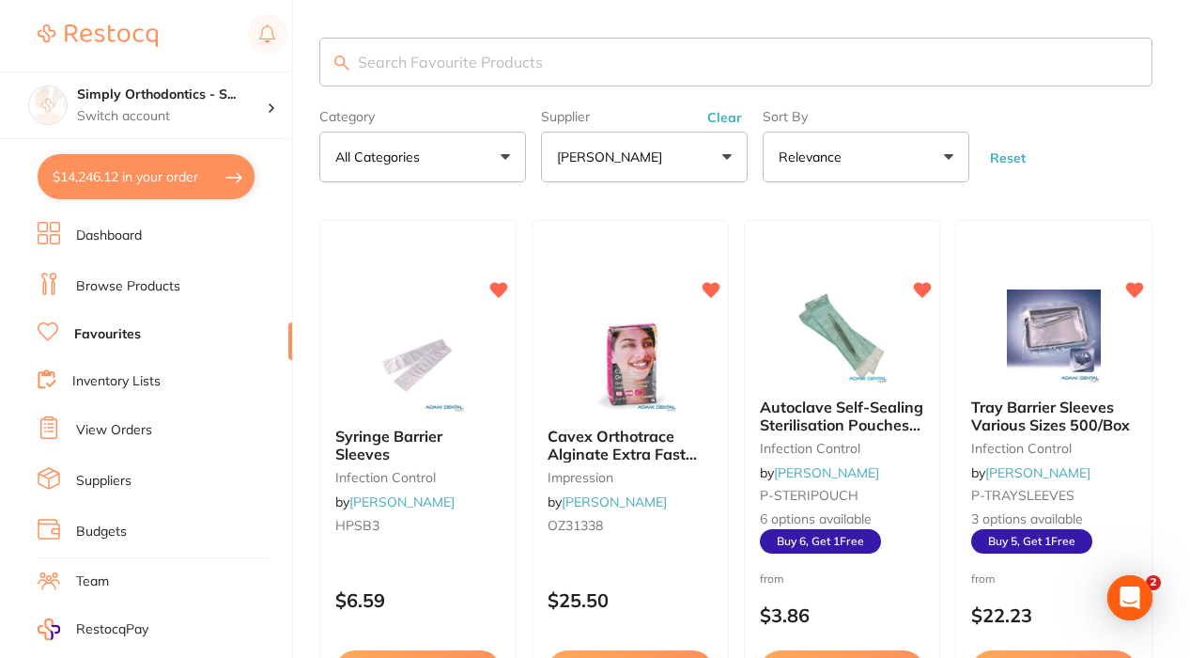
checkbox input "false"
click at [141, 168] on button "$14,246.12 in your order" at bounding box center [146, 176] width 217 height 45
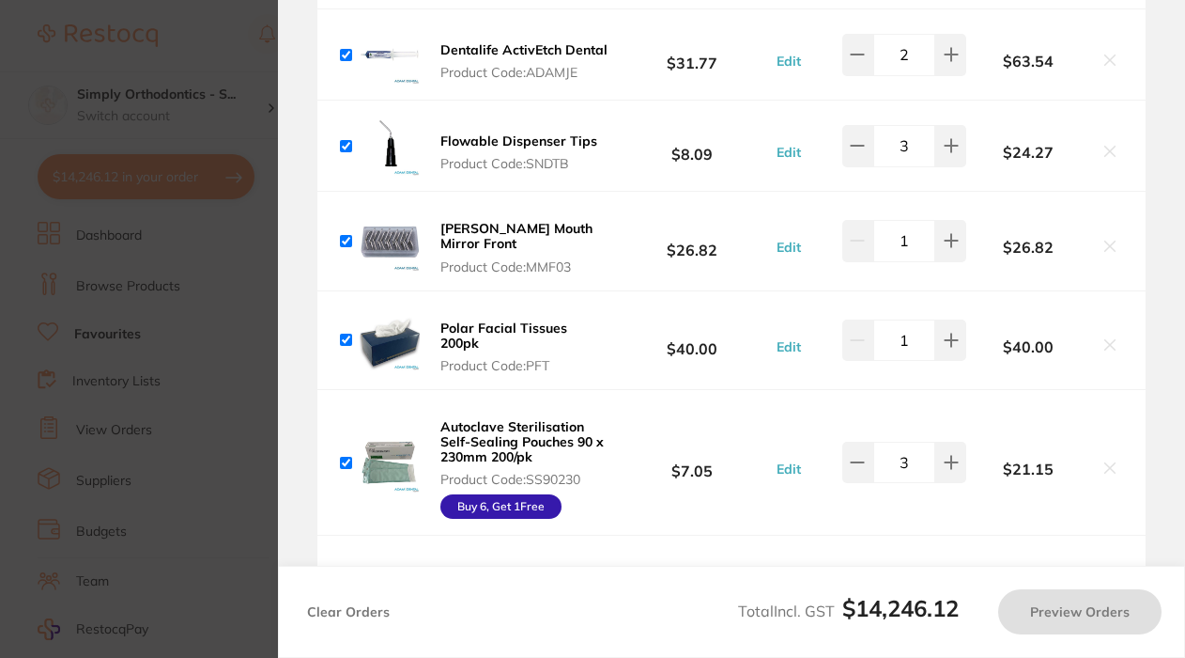
checkbox input "true"
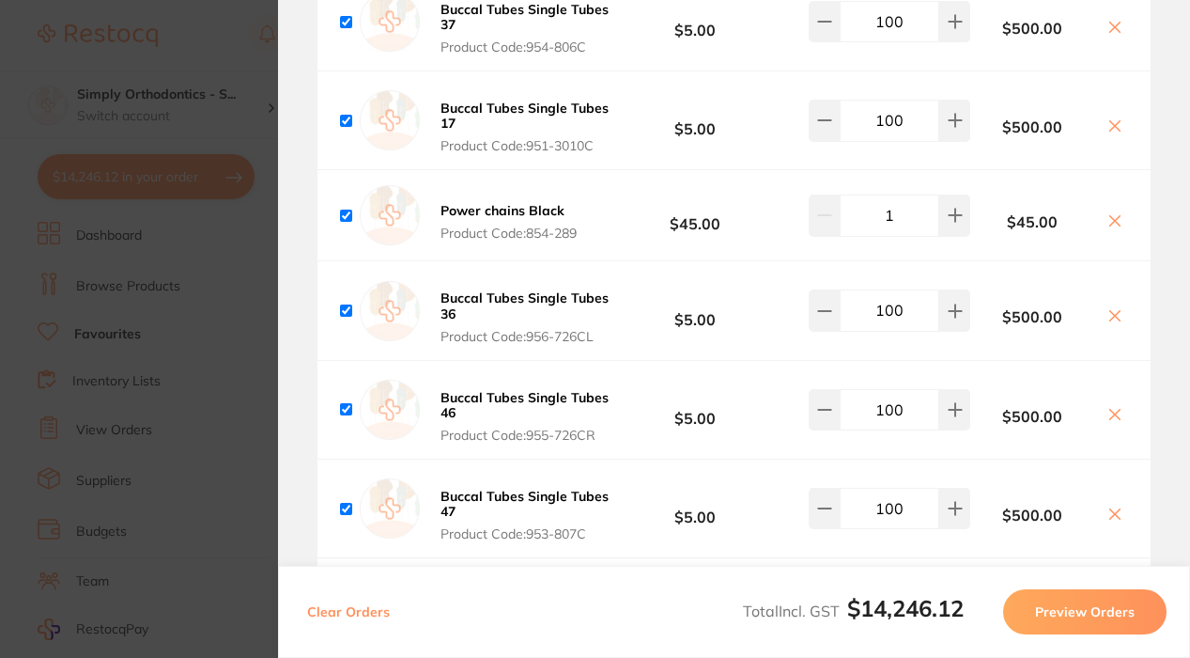
scroll to position [5038, 0]
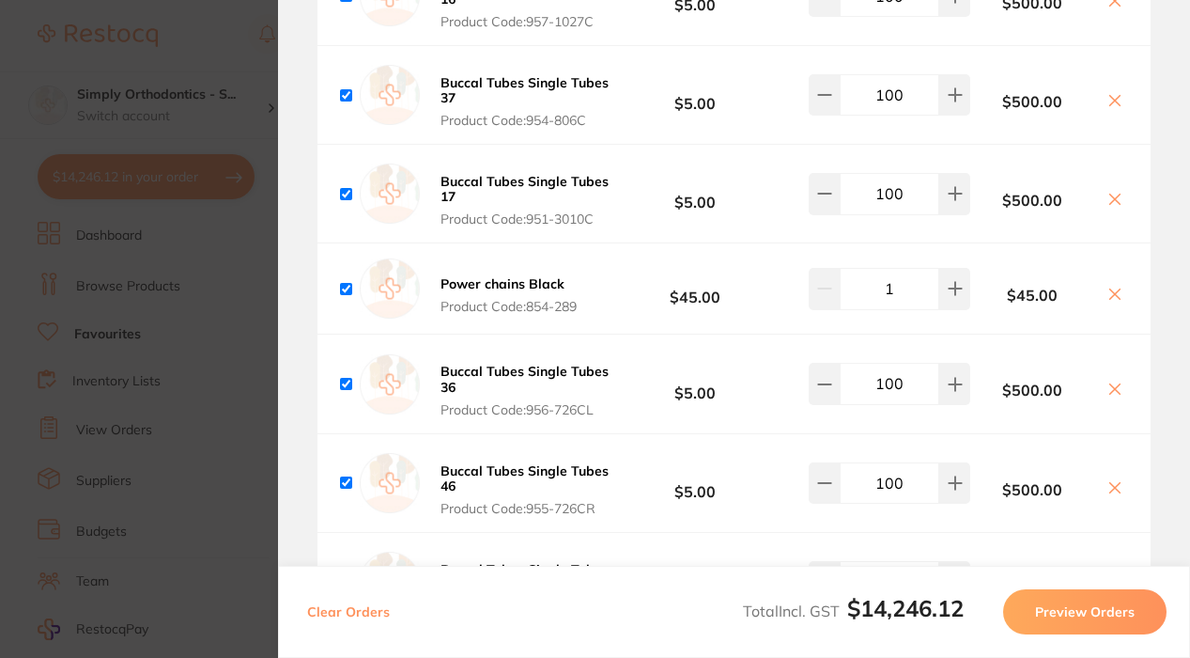
click at [105, 348] on section "Update RRP Set your pre negotiated price for this item. Item Agreed RRP (excl. …" at bounding box center [595, 329] width 1190 height 658
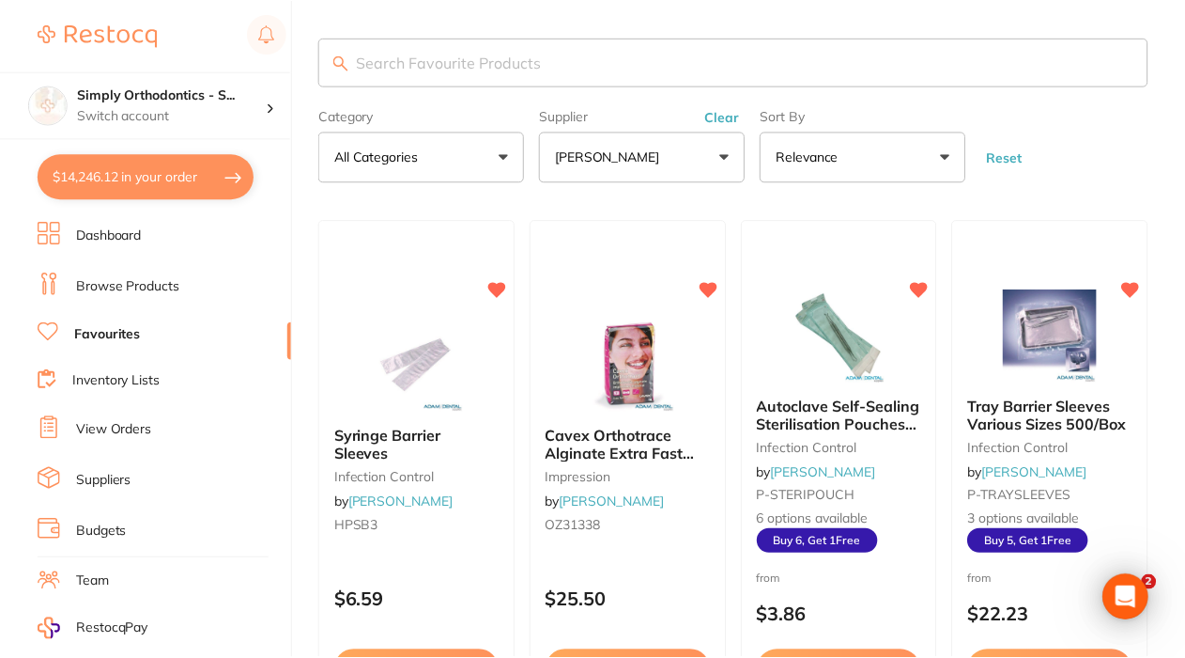
scroll to position [57, 0]
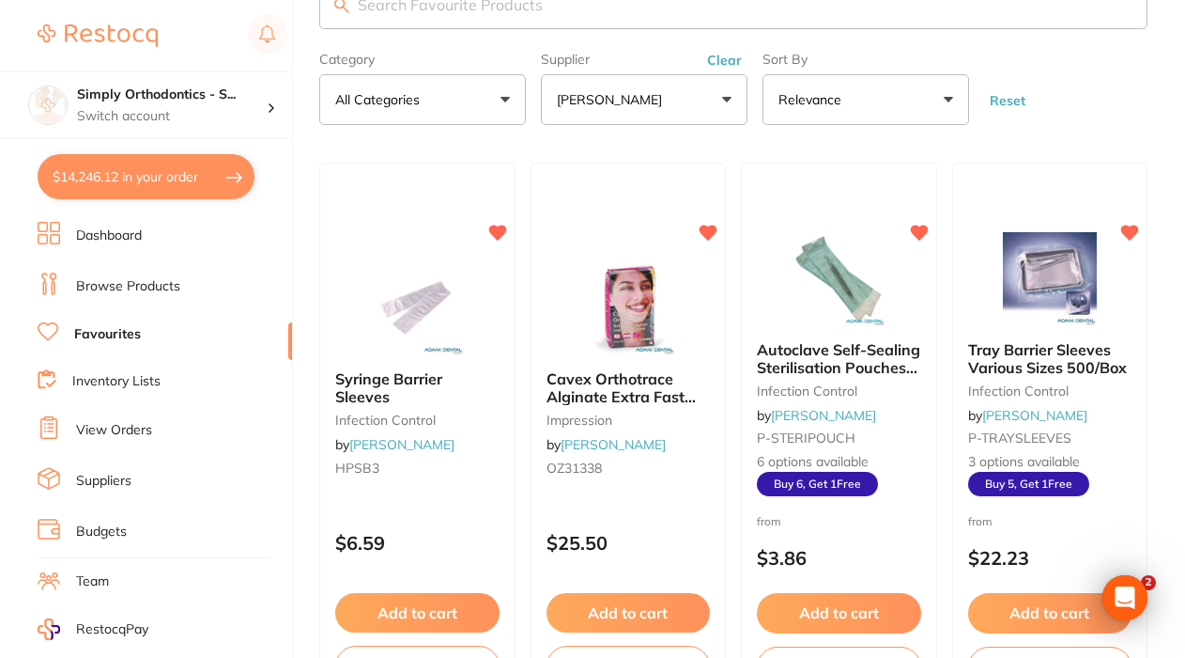
click at [665, 112] on button "[PERSON_NAME]" at bounding box center [644, 99] width 207 height 51
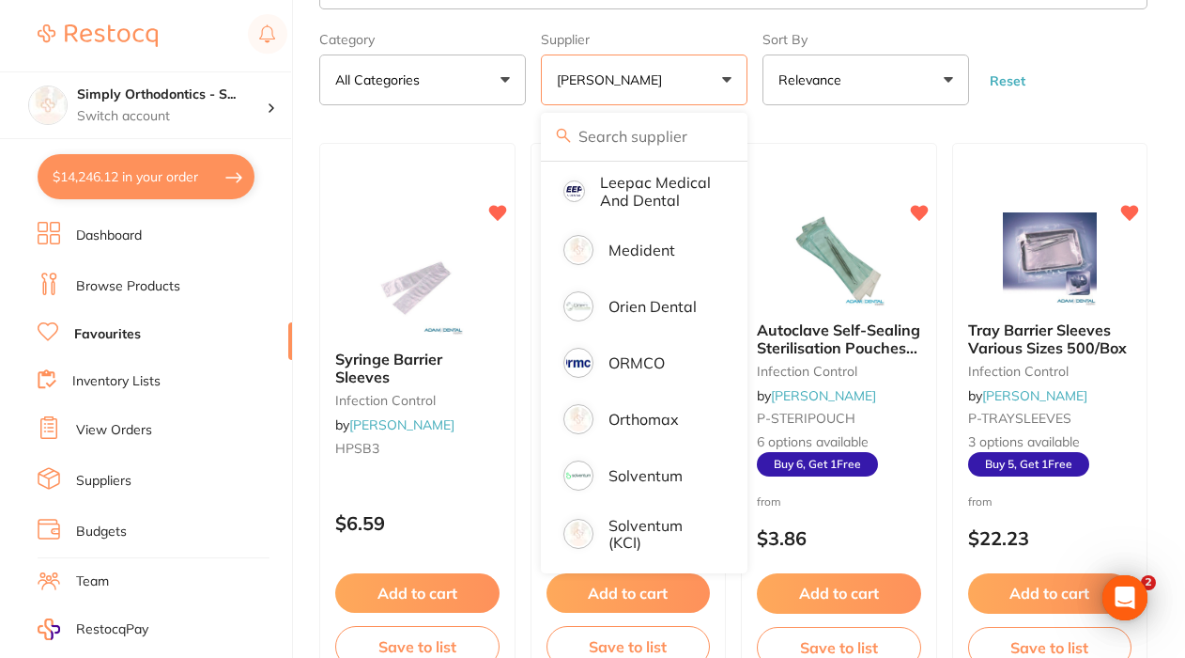
scroll to position [91, 0]
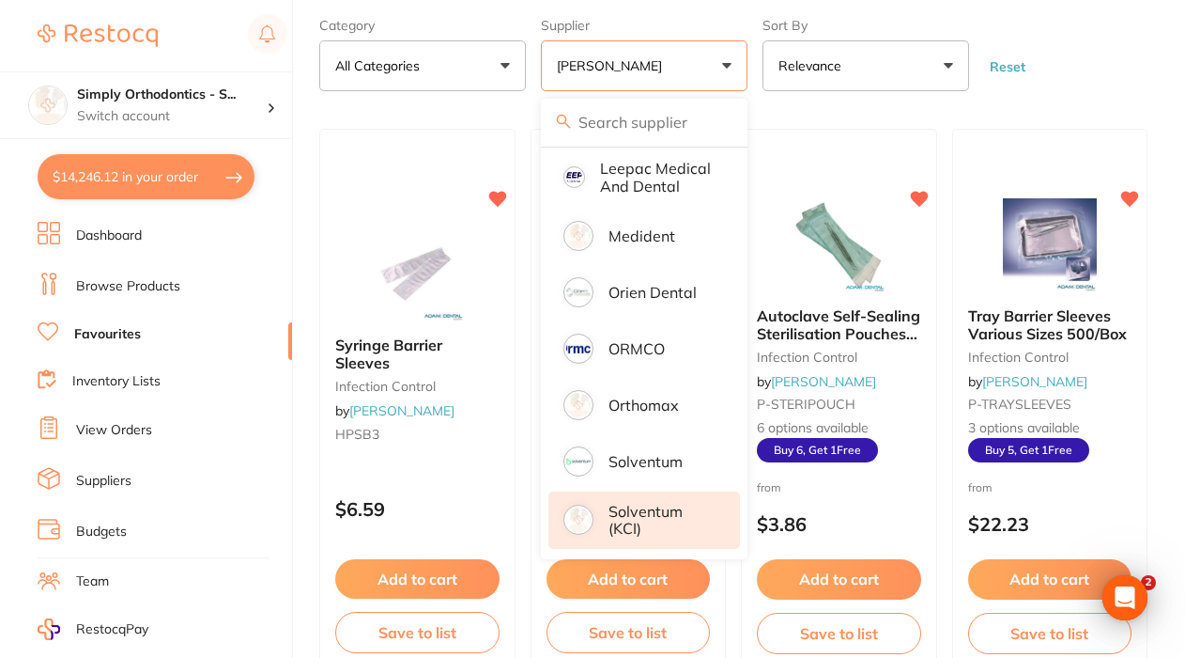
click at [642, 534] on p "Solventum (KCI)" at bounding box center [661, 520] width 105 height 35
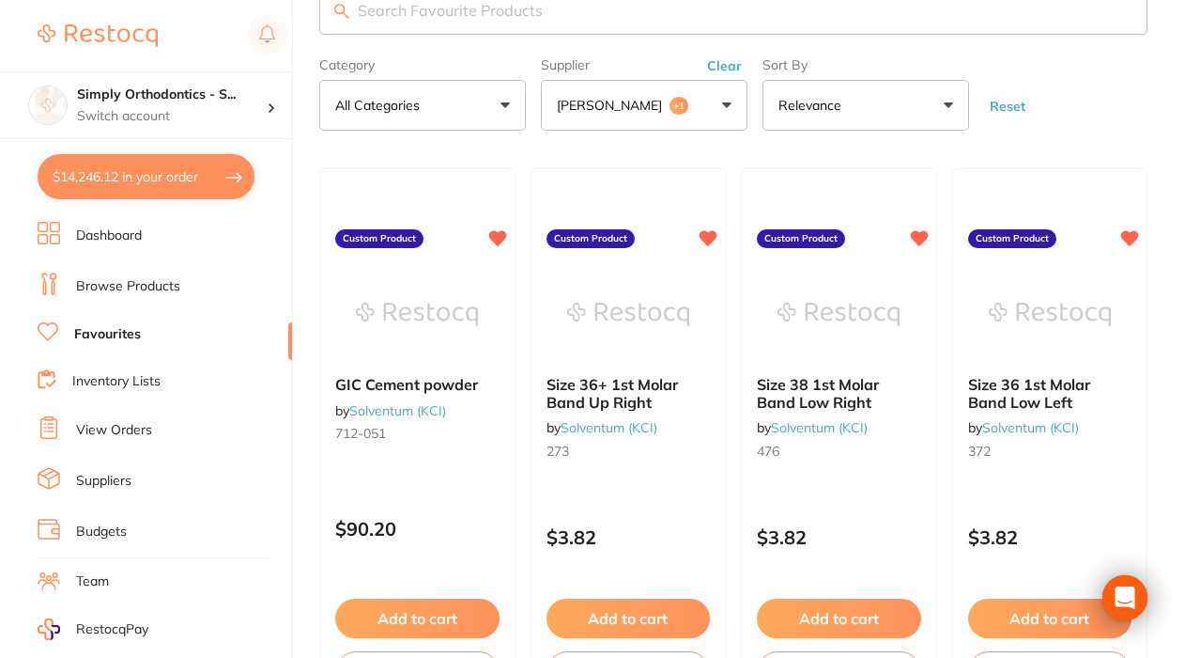
click at [651, 131] on button "Adam Dental +1" at bounding box center [644, 105] width 207 height 51
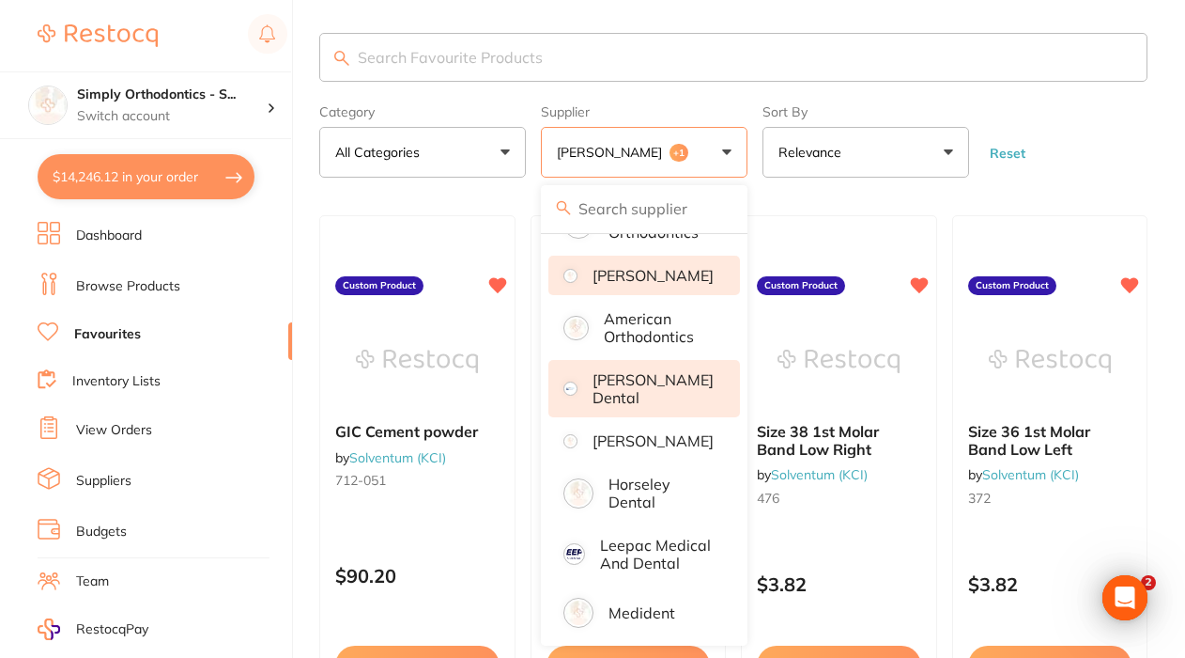
scroll to position [72, 0]
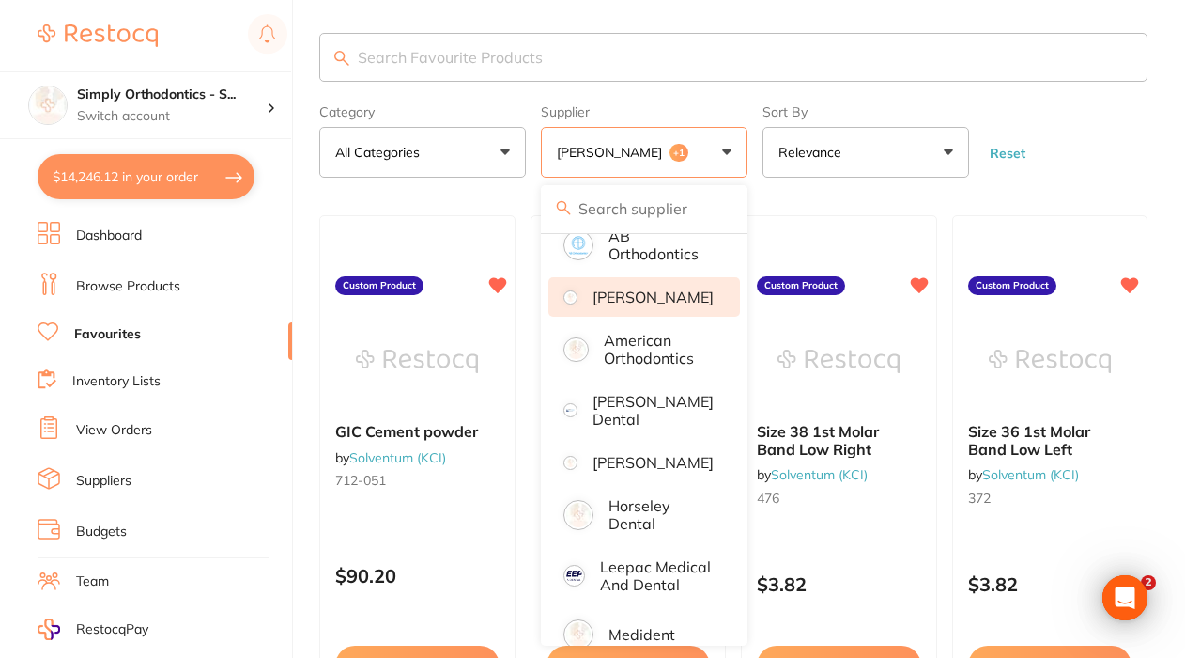
click at [628, 317] on li "[PERSON_NAME]" at bounding box center [645, 296] width 192 height 39
click at [595, 65] on input "search" at bounding box center [733, 57] width 829 height 49
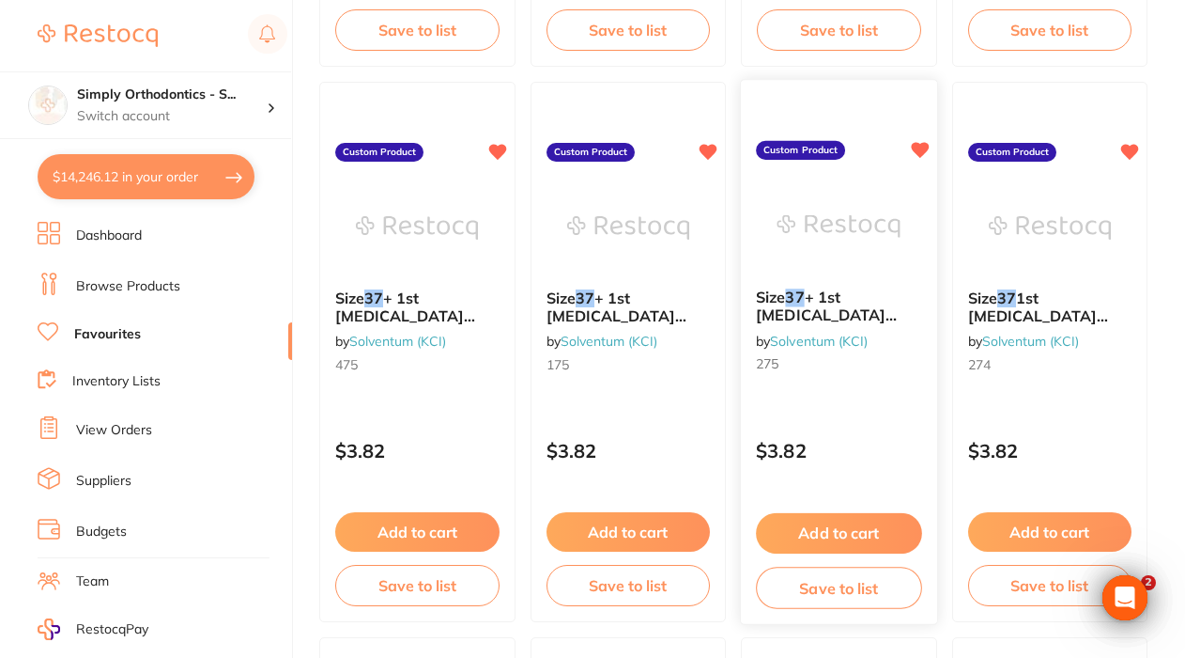
scroll to position [701, 0]
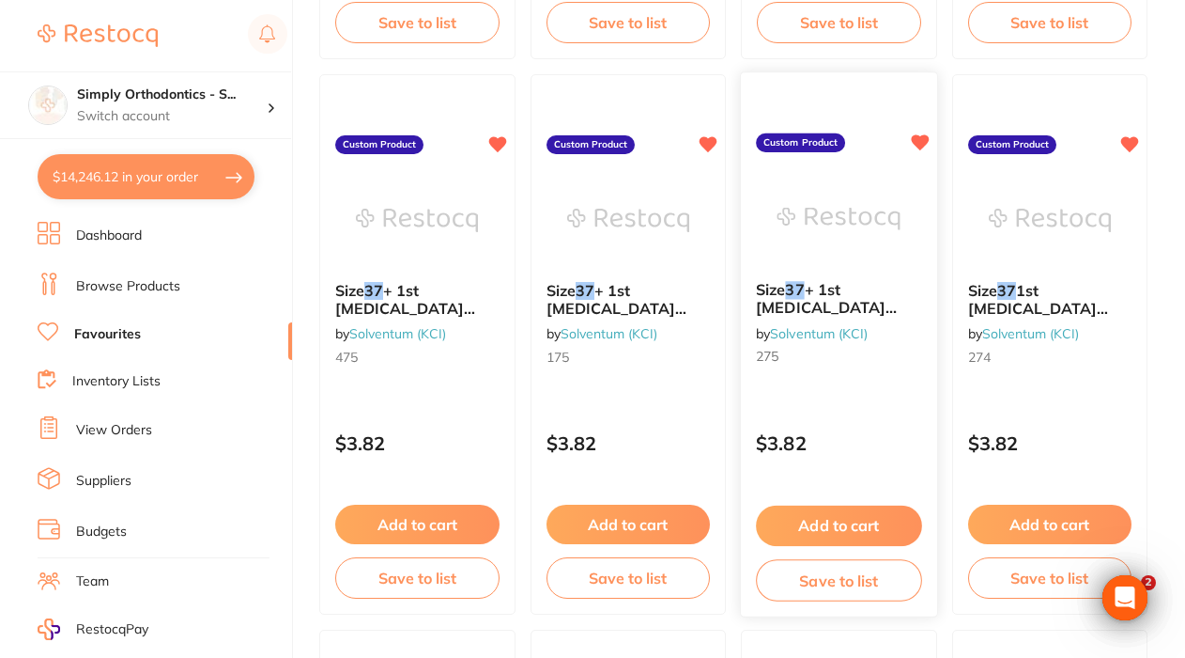
type input "37"
click at [796, 531] on button "Add to cart" at bounding box center [838, 525] width 165 height 40
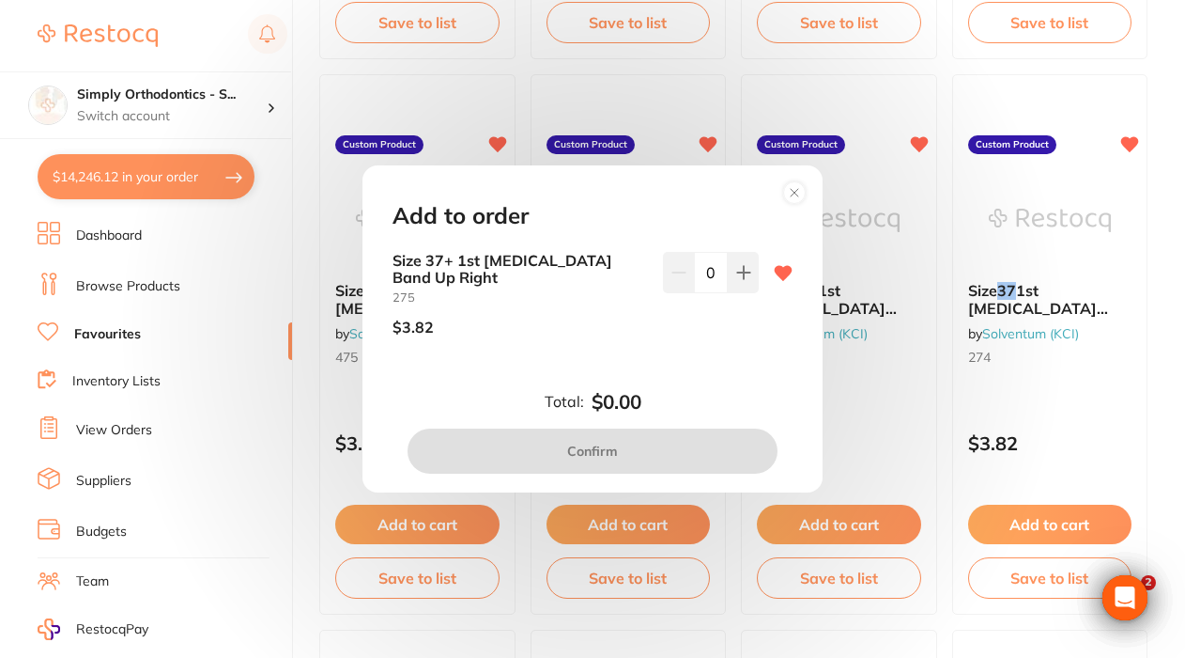
scroll to position [0, 0]
click at [707, 281] on input "0" at bounding box center [711, 272] width 34 height 41
type input "5"
click at [678, 361] on div "Size 37+ 1st Molar Band Up Right 275 $3.82 5" at bounding box center [592, 317] width 445 height 130
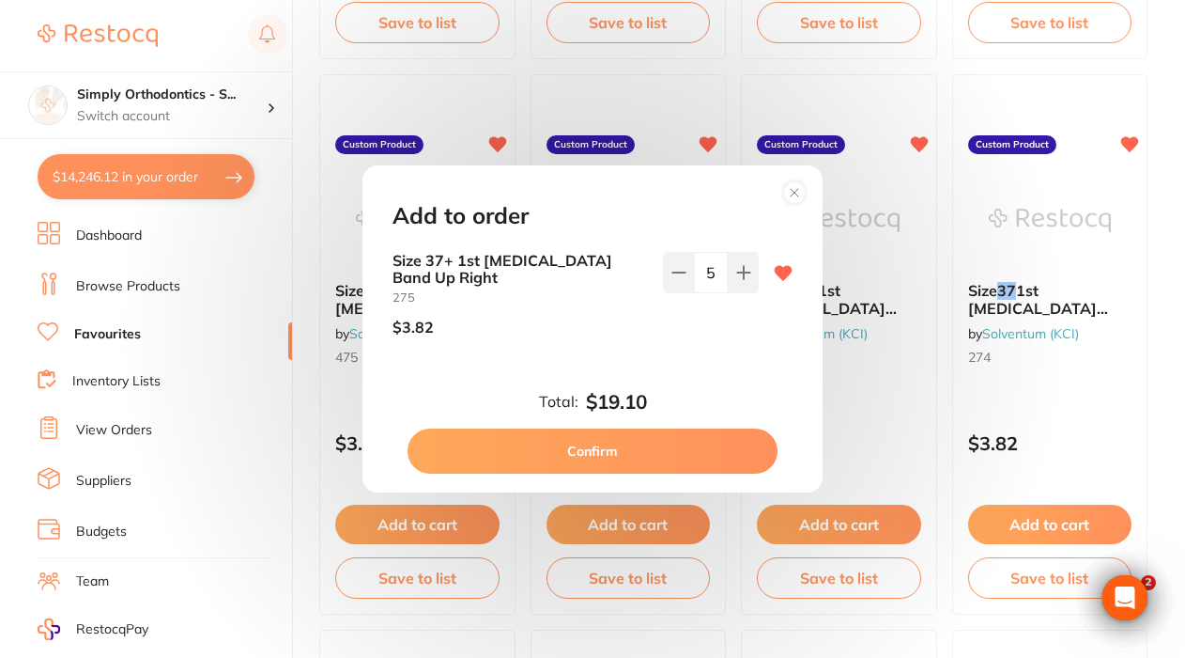
click at [613, 444] on button "Confirm" at bounding box center [593, 450] width 370 height 45
checkbox input "false"
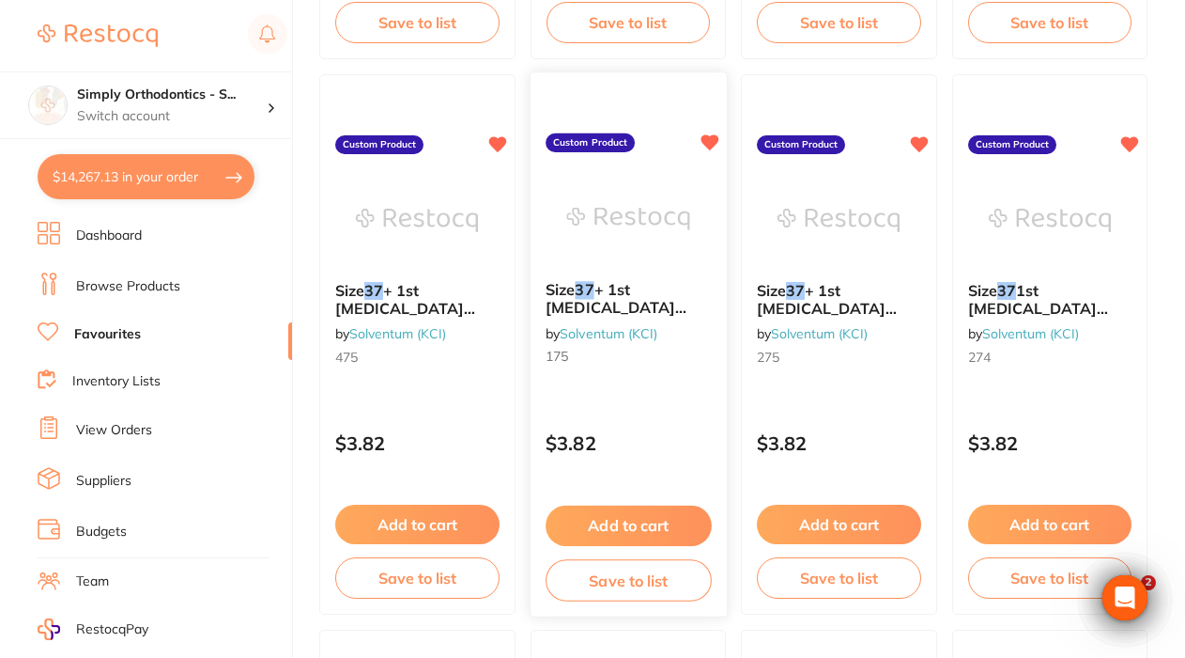
click at [613, 531] on button "Add to cart" at bounding box center [628, 525] width 165 height 40
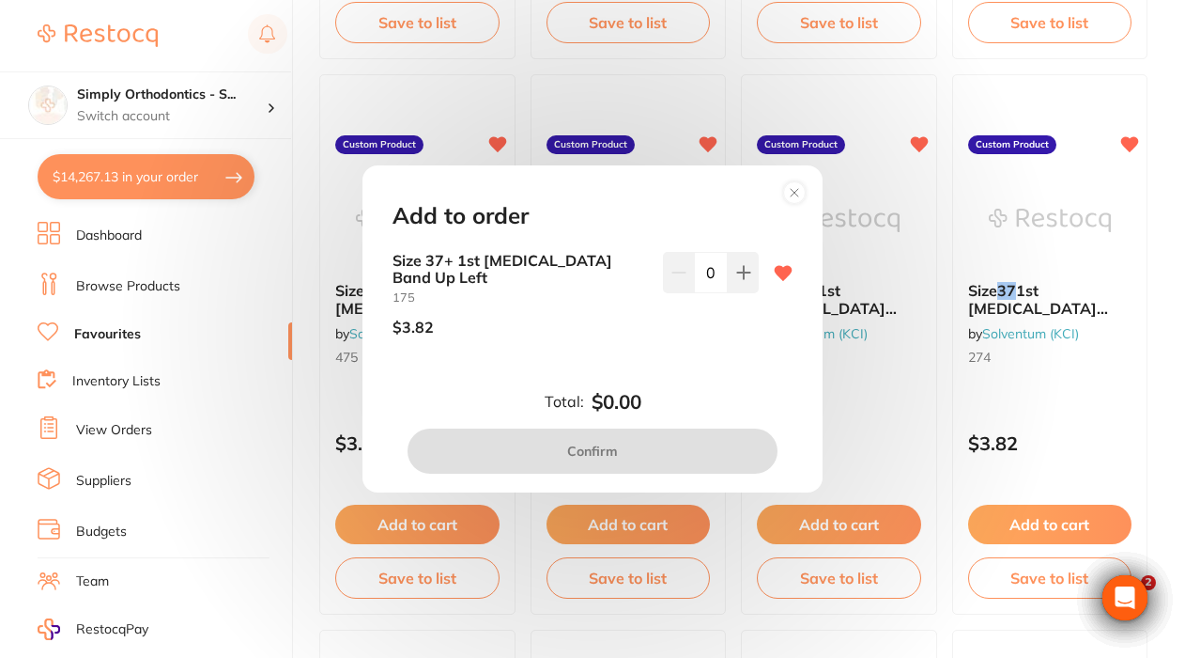
click at [800, 204] on circle at bounding box center [795, 193] width 22 height 22
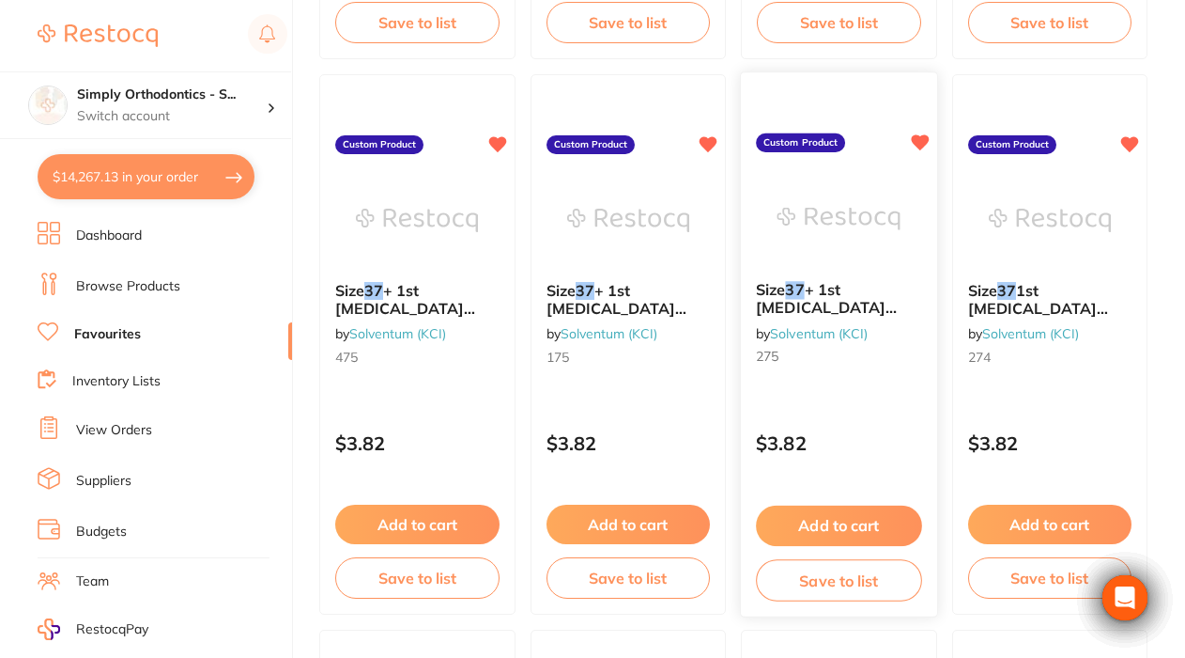
click at [796, 206] on img at bounding box center [839, 219] width 123 height 95
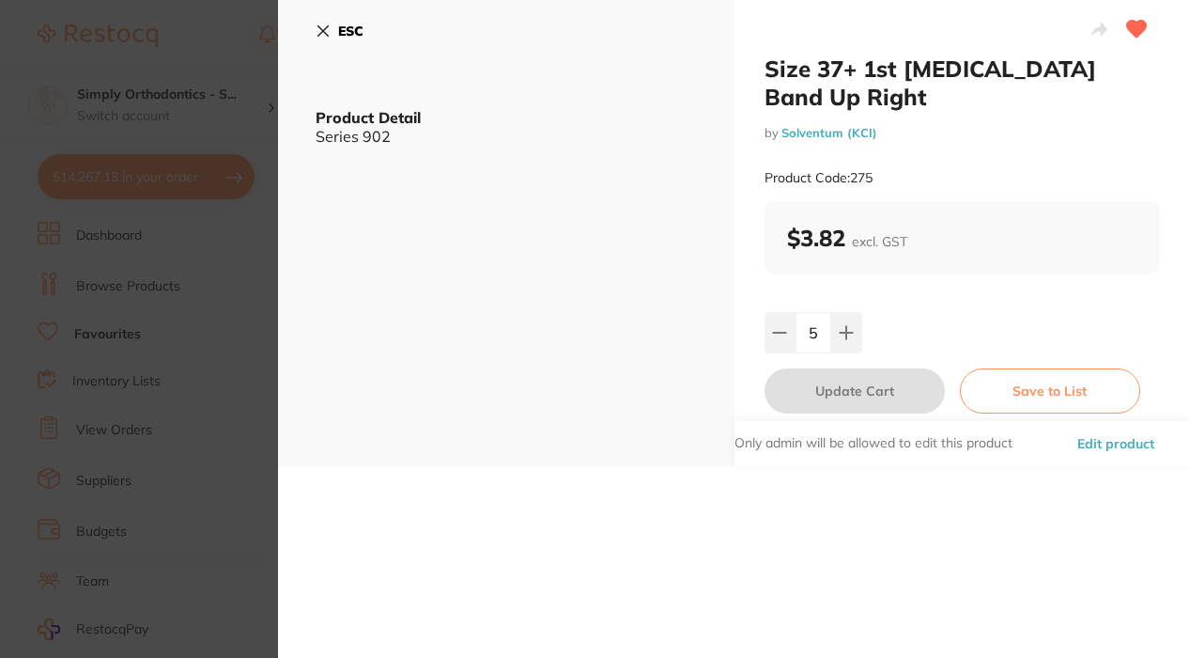
click at [315, 27] on div "ESC Product Detail Series 902" at bounding box center [506, 233] width 457 height 466
click at [325, 27] on icon at bounding box center [323, 30] width 15 height 15
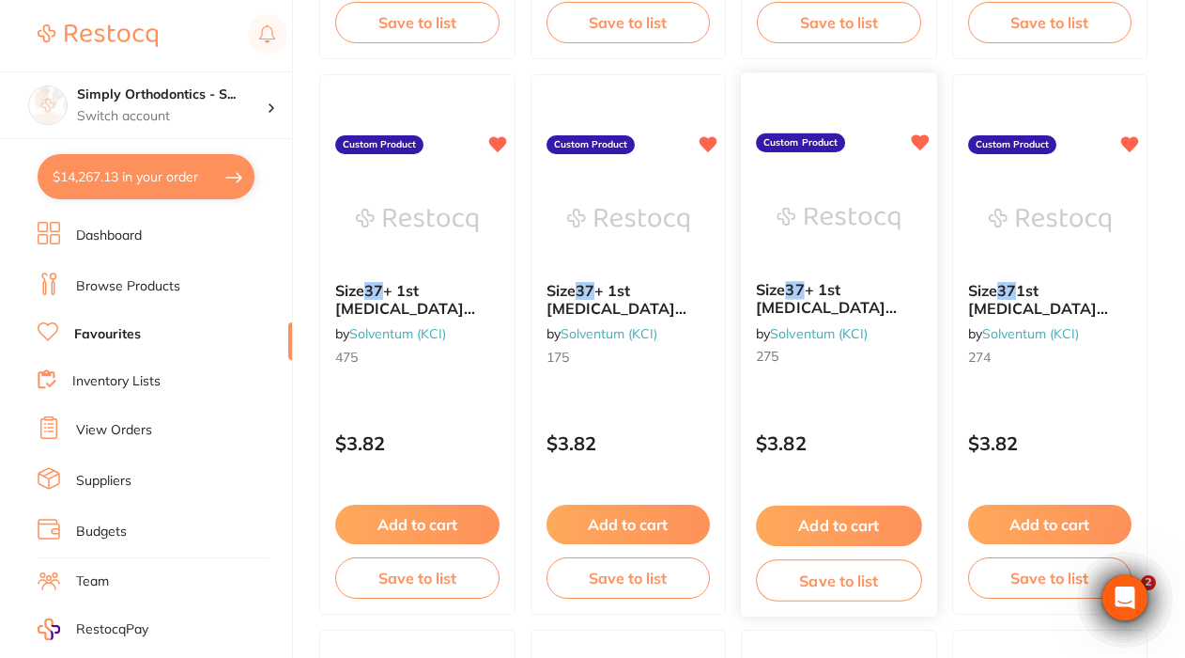
click at [814, 520] on button "Add to cart" at bounding box center [838, 525] width 165 height 40
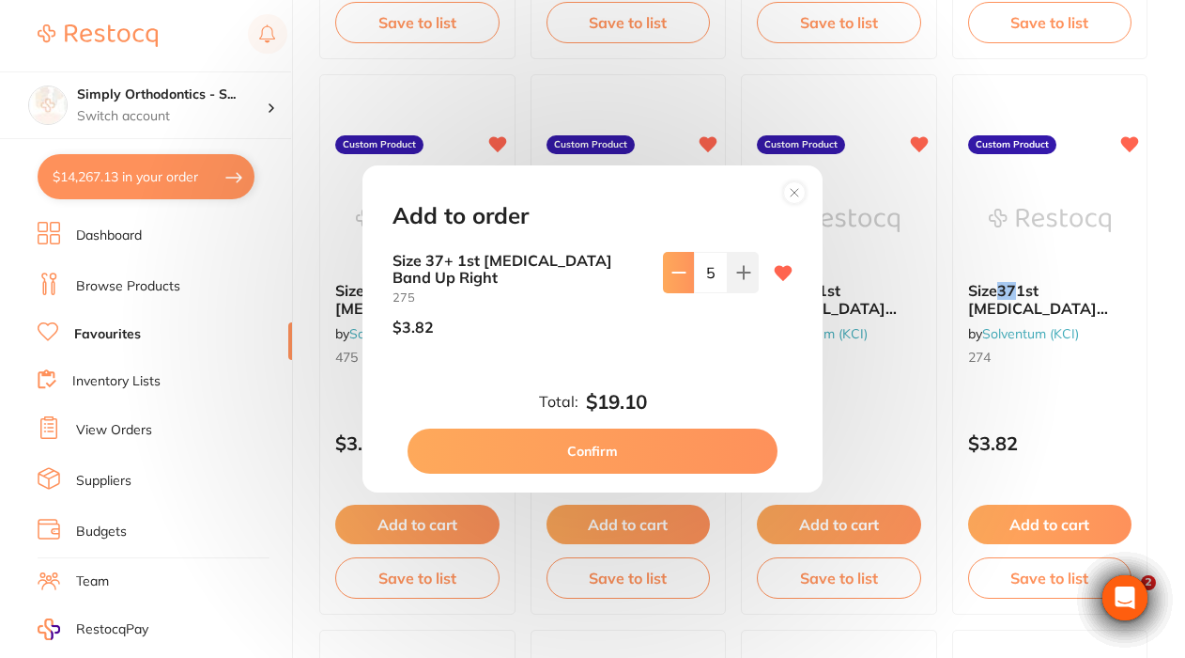
click at [676, 280] on icon at bounding box center [679, 272] width 15 height 15
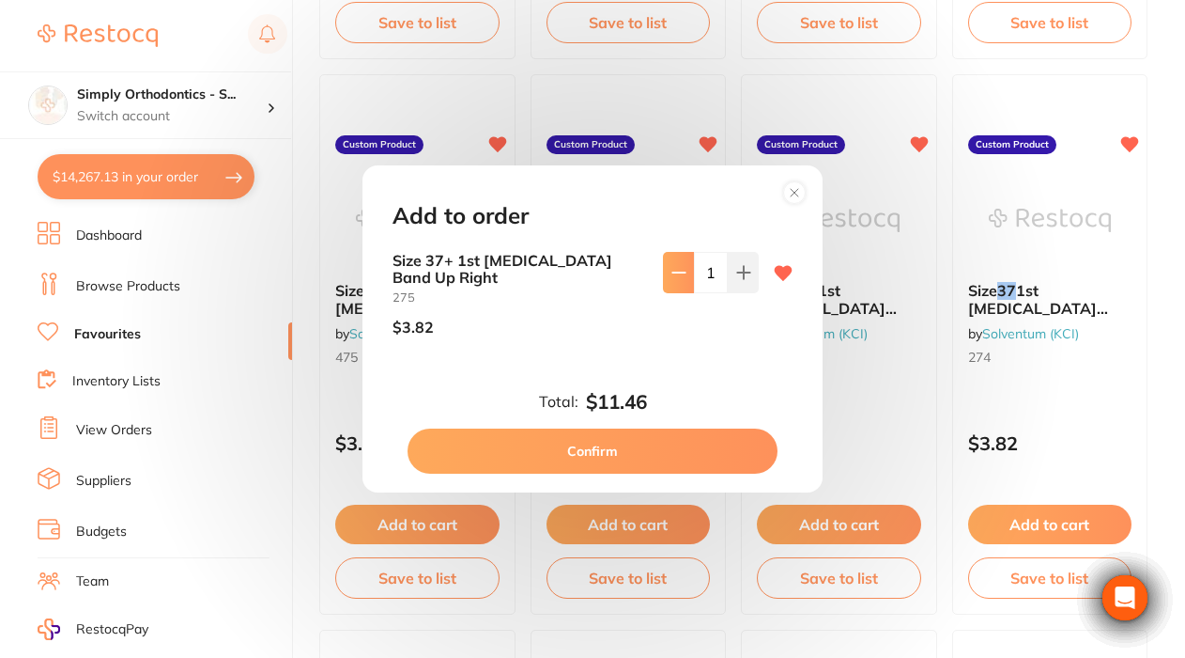
type input "0"
click at [581, 431] on button "Confirm" at bounding box center [593, 450] width 370 height 45
type input "0"
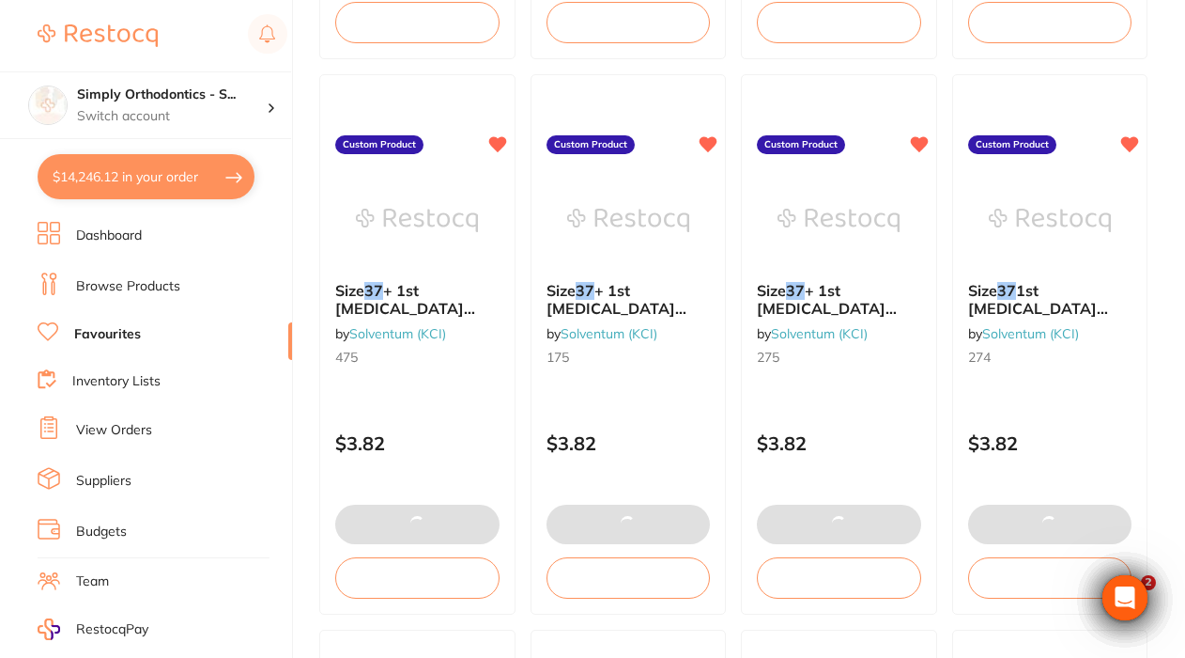
checkbox input "true"
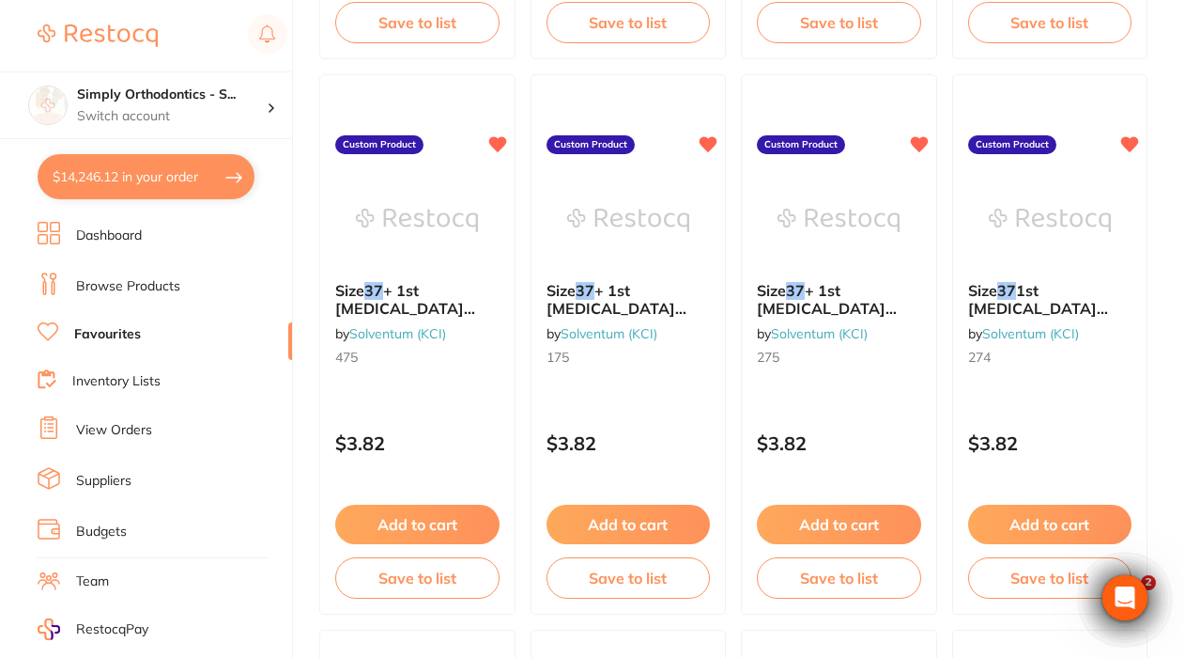
click at [102, 416] on li "View Orders" at bounding box center [165, 430] width 255 height 28
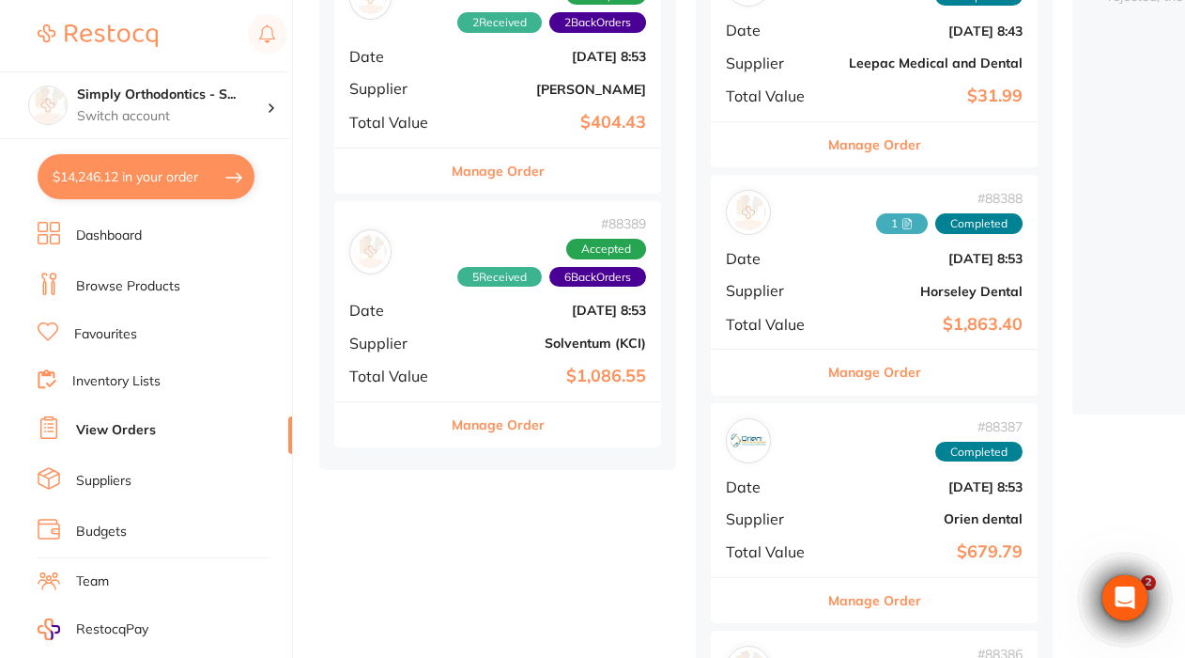
scroll to position [317, 0]
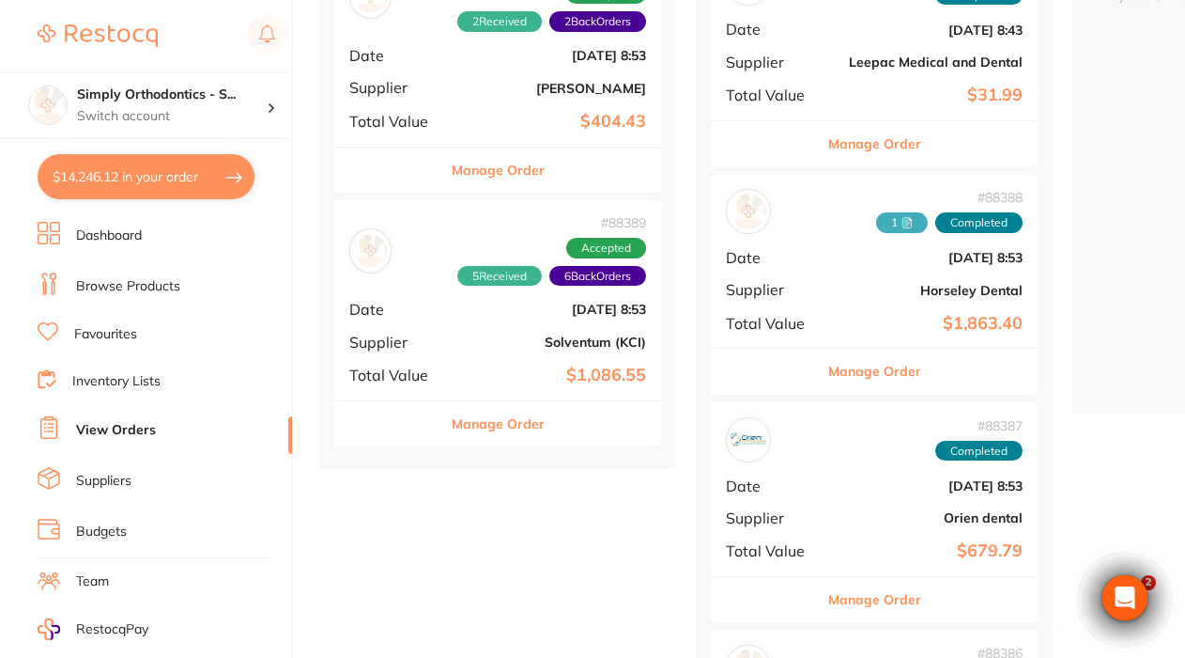
click at [488, 420] on button "Manage Order" at bounding box center [498, 423] width 93 height 45
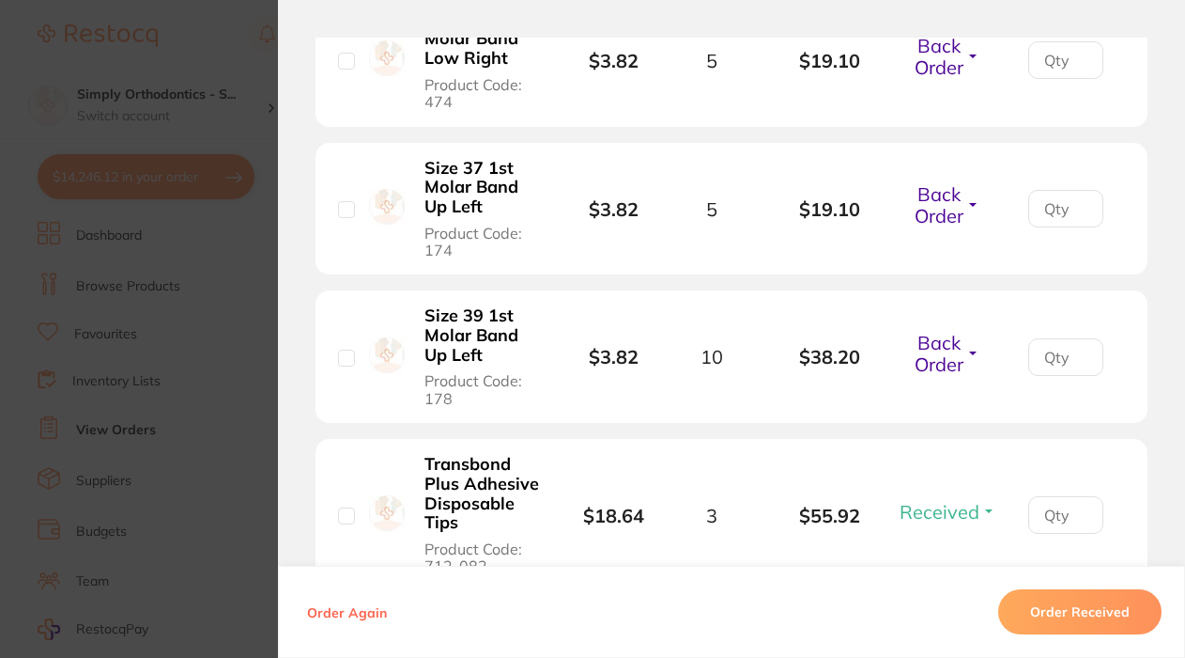
scroll to position [1393, 0]
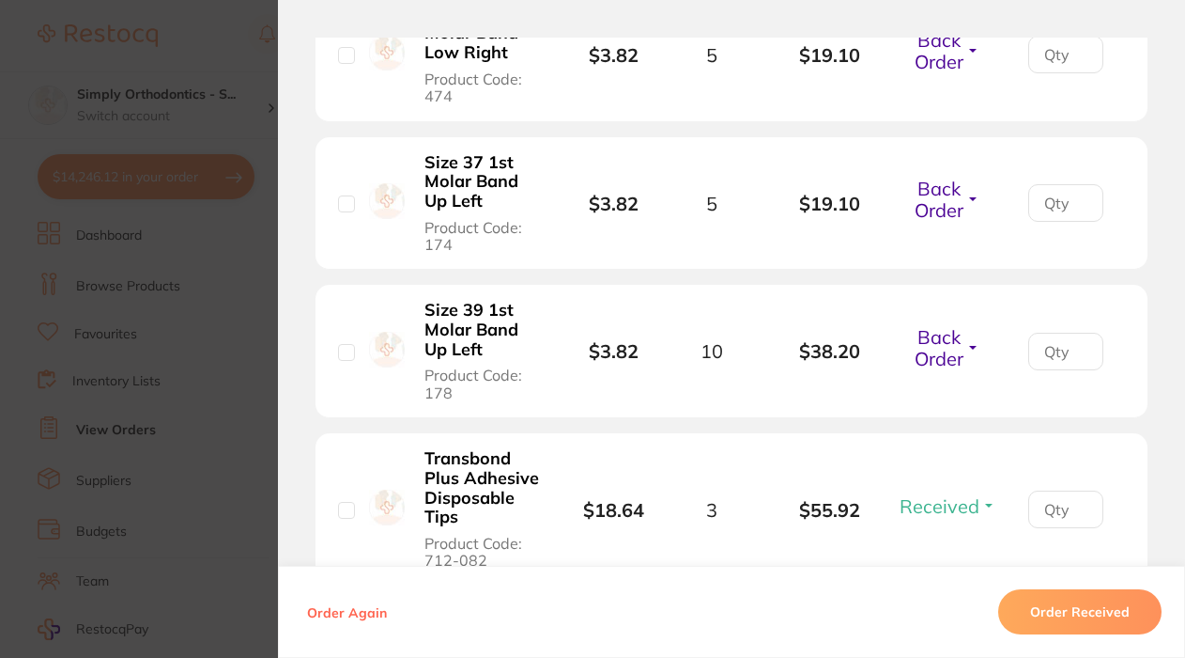
click at [247, 317] on section "Order ID: Restocq- 88389 Order Information 5 Received 6 Back Orders Accepted Or…" at bounding box center [592, 329] width 1185 height 658
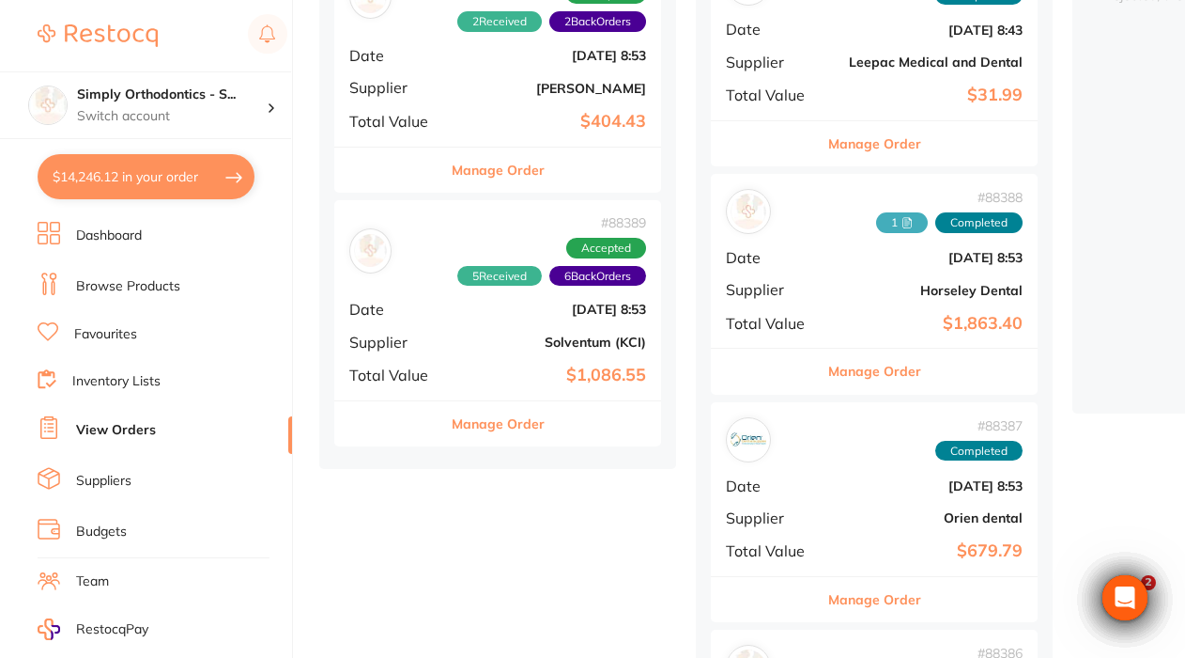
click at [488, 412] on button "Manage Order" at bounding box center [498, 423] width 93 height 45
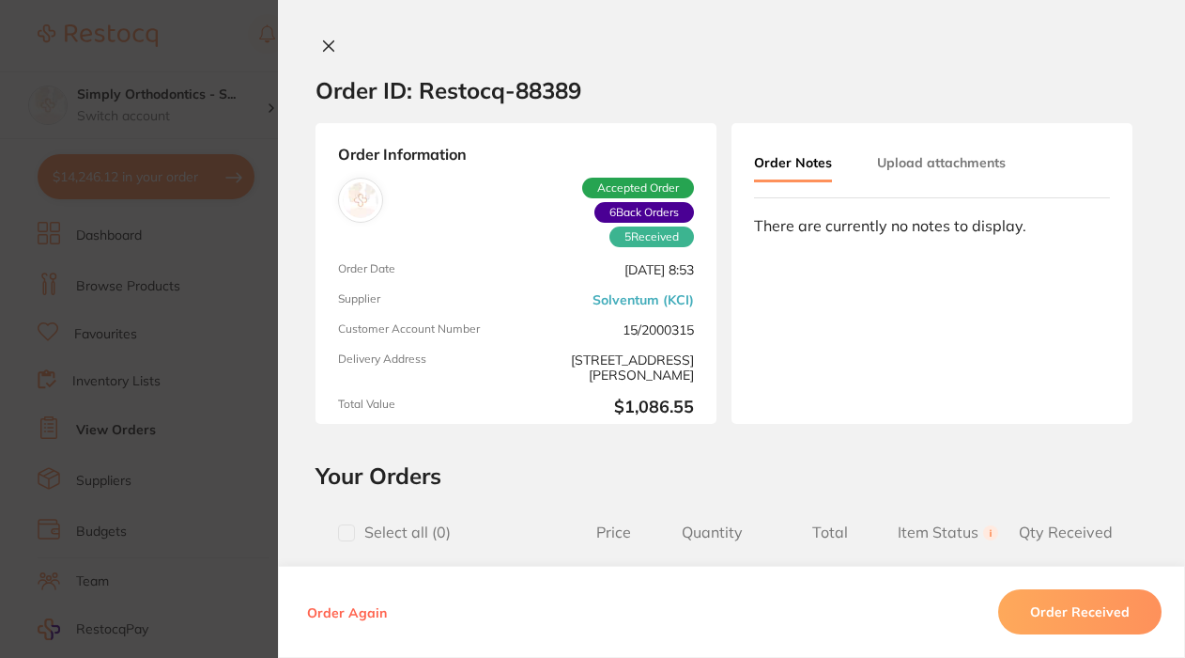
click at [332, 40] on button at bounding box center [329, 48] width 26 height 20
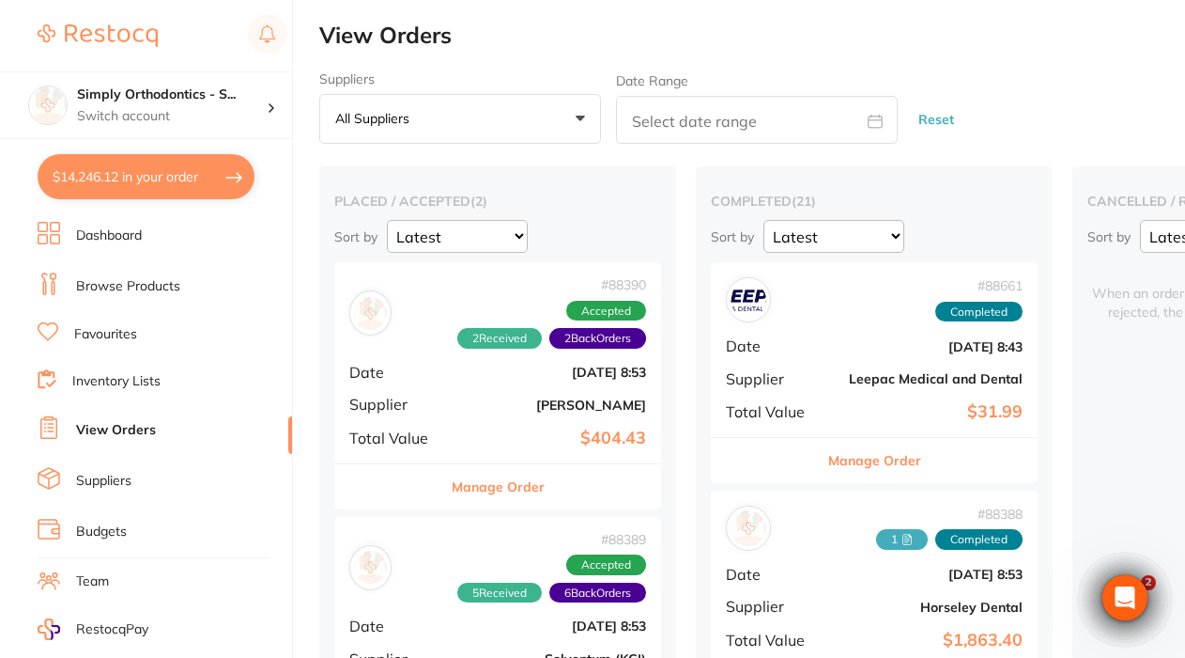
click at [115, 333] on link "Favourites" at bounding box center [105, 334] width 63 height 19
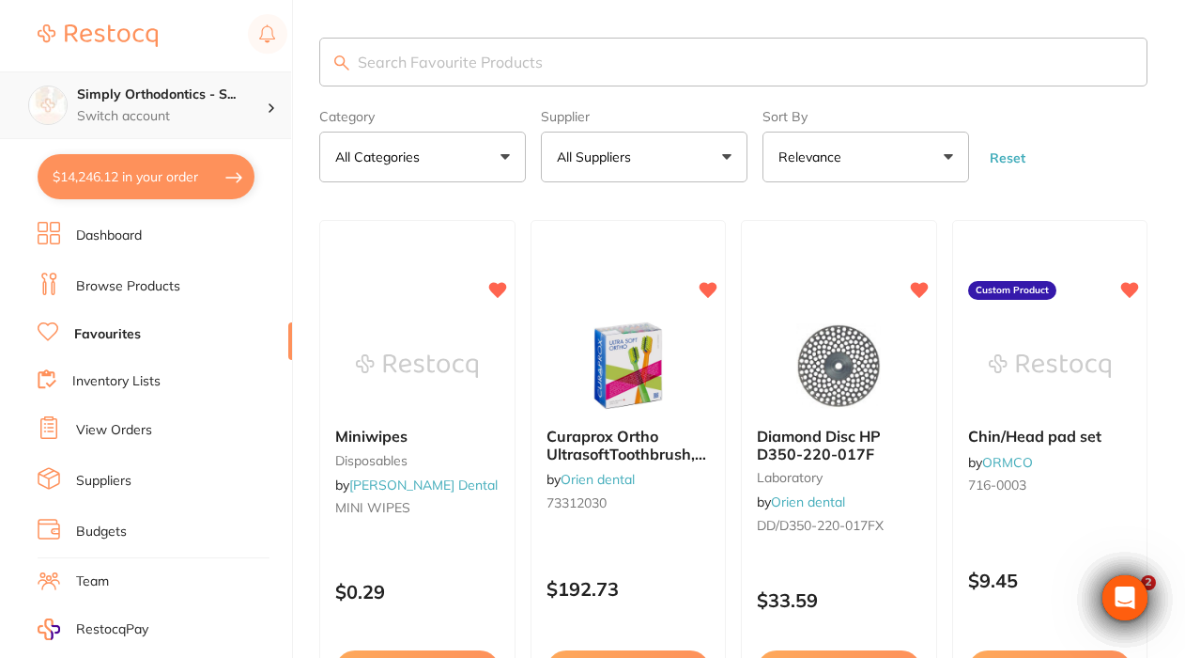
click at [157, 118] on p "Switch account" at bounding box center [172, 116] width 190 height 19
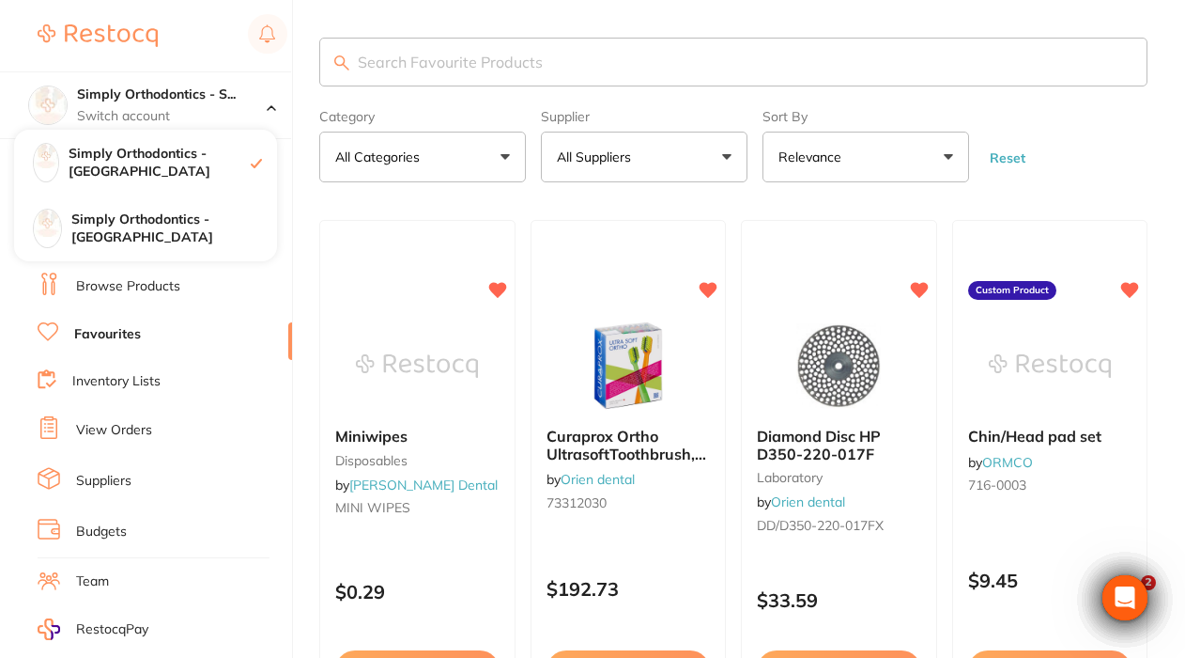
click at [430, 114] on label "Category" at bounding box center [422, 116] width 207 height 15
